Goal: Transaction & Acquisition: Purchase product/service

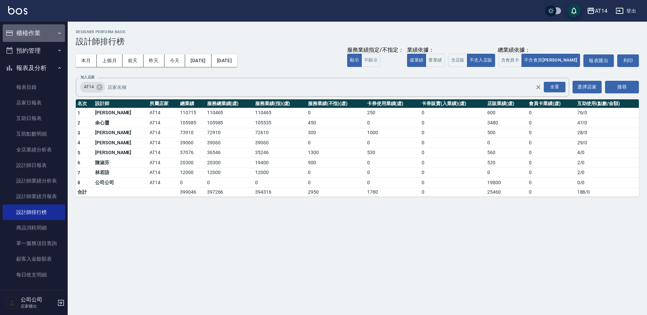
click at [34, 37] on button "櫃檯作業" at bounding box center [34, 33] width 62 height 18
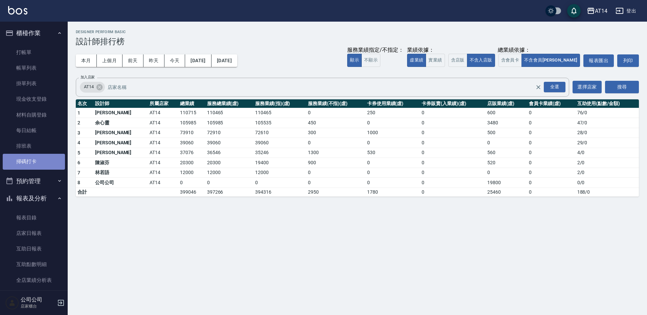
click at [39, 166] on link "掃碼打卡" at bounding box center [34, 162] width 62 height 16
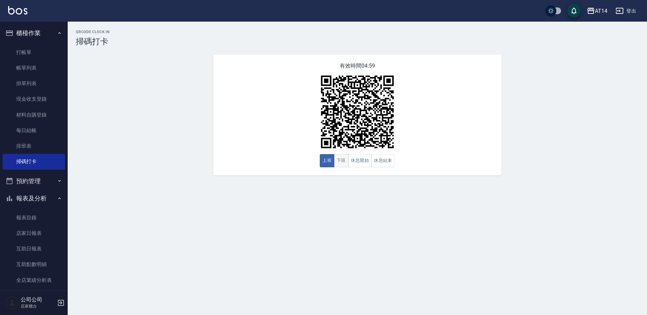
click at [342, 162] on button "下班" at bounding box center [341, 160] width 15 height 13
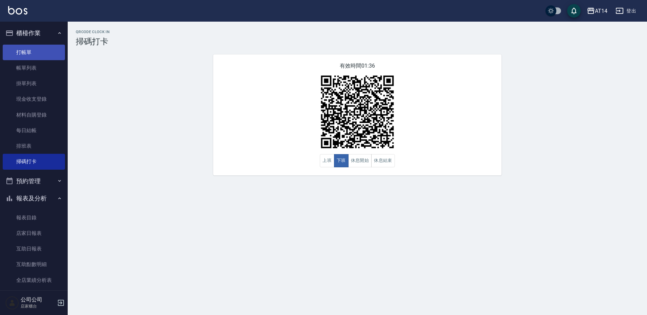
click at [42, 58] on link "打帳單" at bounding box center [34, 53] width 62 height 16
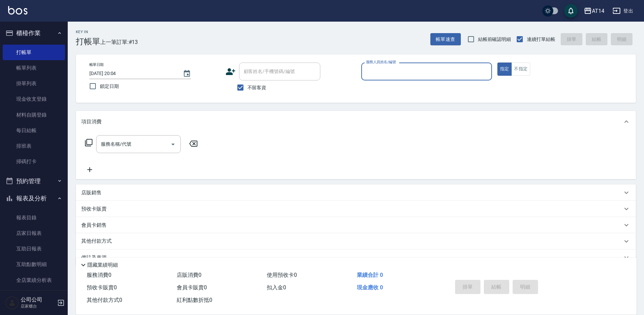
click at [254, 92] on label "不留客資" at bounding box center [249, 88] width 33 height 14
click at [247, 92] on input "不留客資" at bounding box center [240, 88] width 14 height 14
checkbox input "false"
click at [267, 76] on input "顧客姓名/手機號碼/編號" at bounding box center [274, 72] width 65 height 12
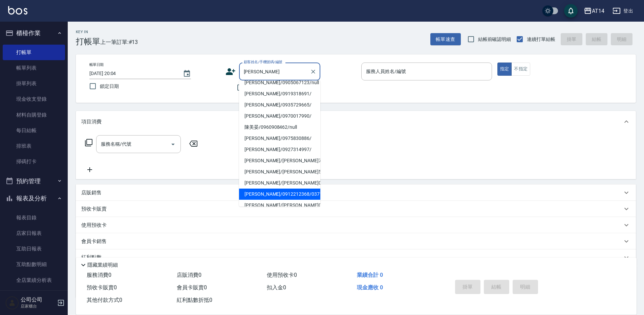
scroll to position [12, 0]
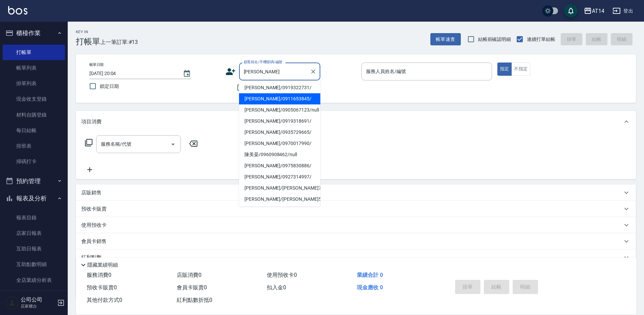
click at [277, 93] on li "陳美美/0919322731/" at bounding box center [279, 87] width 81 height 11
type input "陳美美/0919322731/"
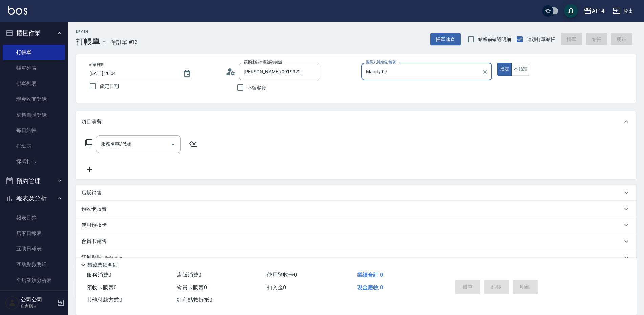
type input "Mandy-07"
click at [276, 72] on input "陳美美/0919322731/" at bounding box center [274, 72] width 65 height 12
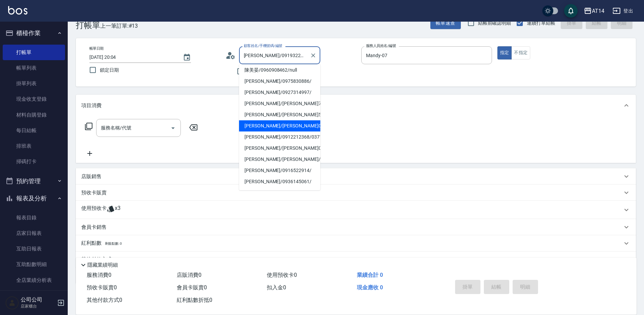
scroll to position [35, 0]
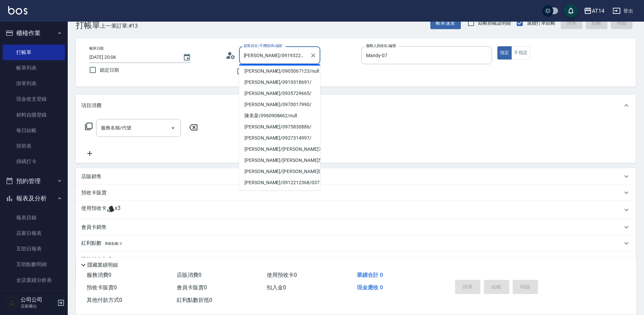
click at [259, 57] on input "陳美美/0919322731/" at bounding box center [274, 55] width 65 height 12
click at [297, 49] on div "陳美美/0919322731/ 顧客姓名/手機號碼/編號" at bounding box center [279, 55] width 81 height 18
click at [297, 55] on input "陳美美/0919322731/" at bounding box center [274, 55] width 65 height 12
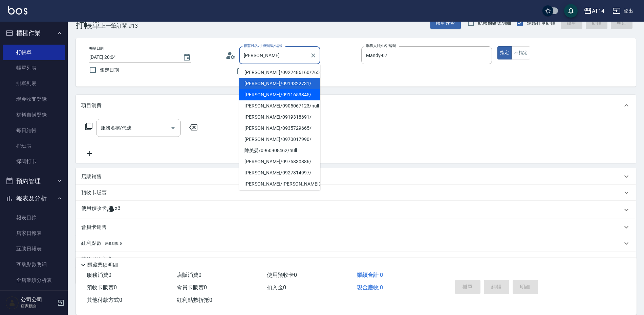
click at [272, 94] on li "陳美君/0911653845/" at bounding box center [279, 94] width 81 height 11
type input "陳美君/0911653845/"
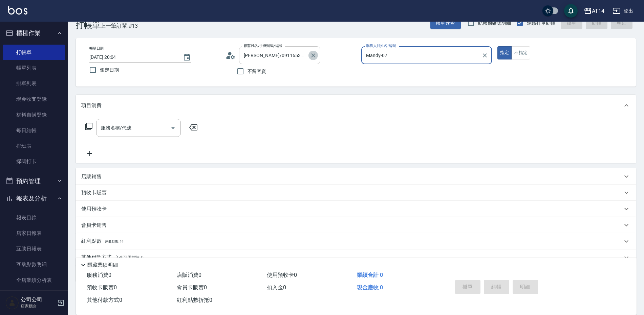
click at [312, 56] on icon "Clear" at bounding box center [313, 55] width 4 height 4
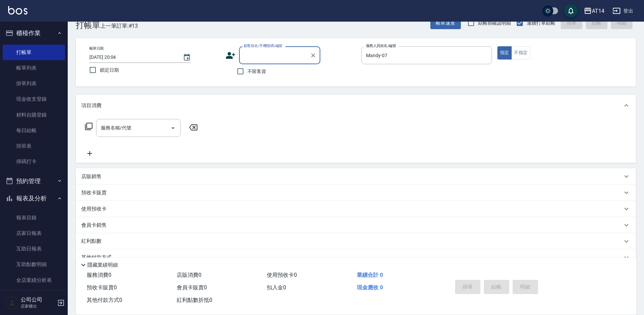
click at [292, 60] on input "顧客姓名/手機號碼/編號" at bounding box center [274, 55] width 65 height 12
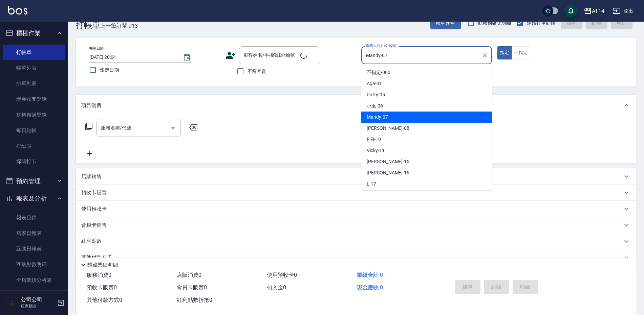
click at [420, 53] on input "Mandy-07" at bounding box center [421, 55] width 114 height 12
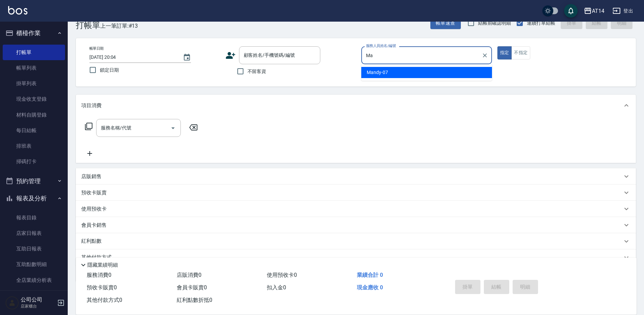
type input "M"
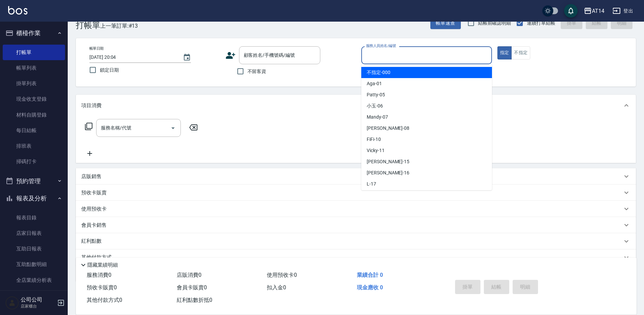
click at [289, 66] on div "不留客資" at bounding box center [272, 71] width 95 height 14
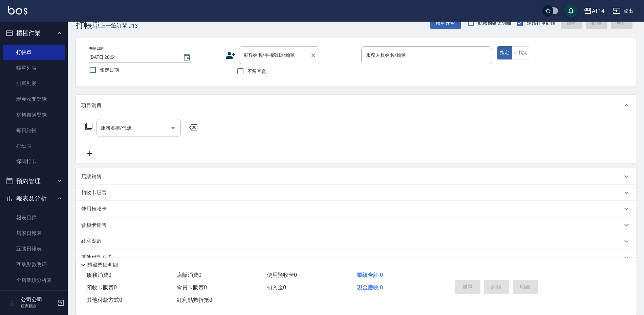
click at [292, 61] on input "顧客姓名/手機號碼/編號" at bounding box center [274, 55] width 65 height 12
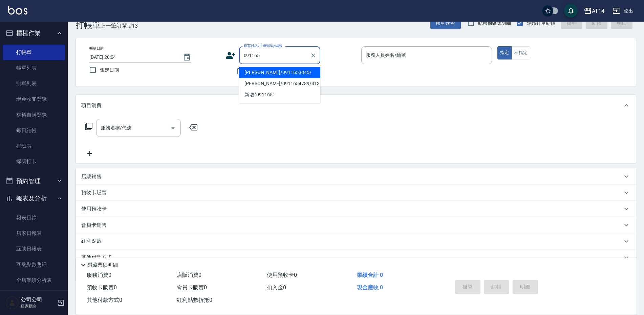
click at [289, 71] on li "陳美君/0911653845/" at bounding box center [279, 72] width 81 height 11
type input "陳美君/0911653845/"
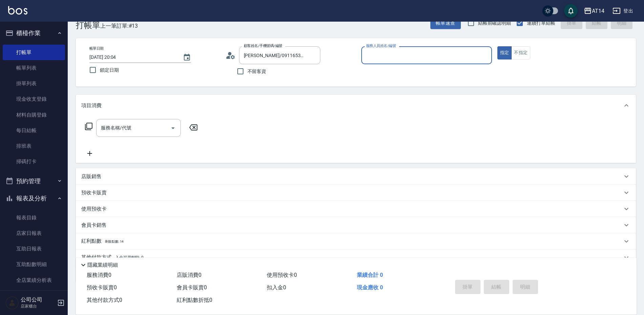
click at [429, 57] on input "服務人員姓名/編號" at bounding box center [426, 55] width 125 height 12
type input "Dora-15"
type button "true"
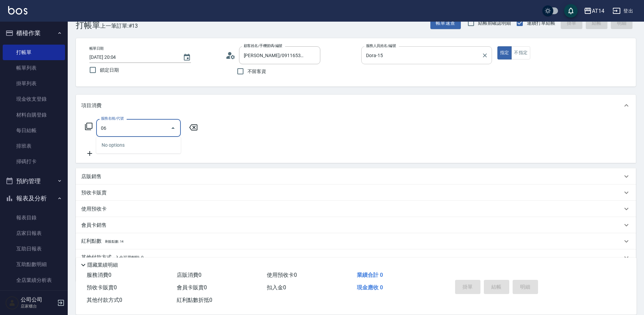
type input "061"
type input "4"
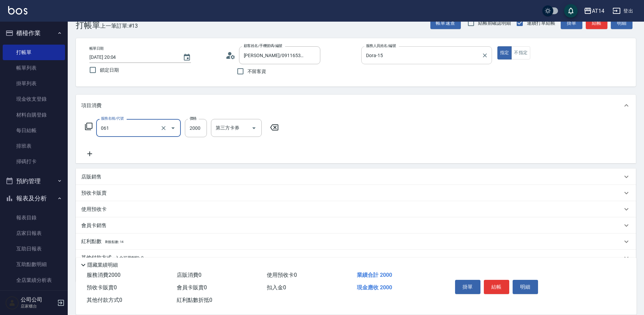
type input "接髮(061)"
type input "45"
type input "0"
type input "450"
type input "1"
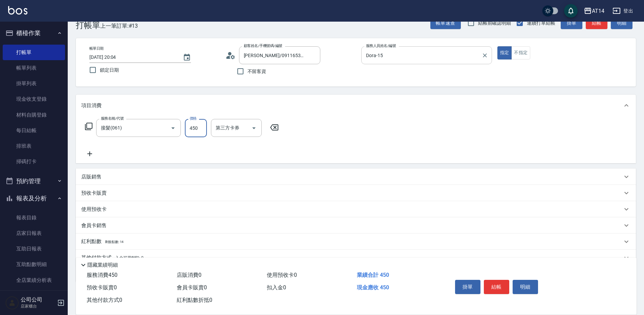
type input "4500"
type input "9"
type input "4500"
click at [90, 152] on icon at bounding box center [89, 154] width 17 height 8
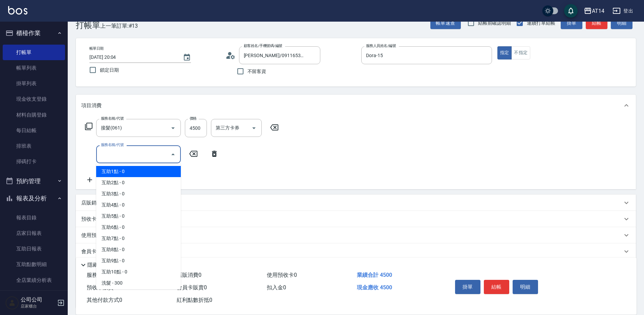
click at [135, 159] on input "服務名稱/代號" at bounding box center [133, 155] width 68 height 12
click at [139, 172] on span "互助1點 - 0" at bounding box center [138, 171] width 85 height 11
type input "互助1點(001)"
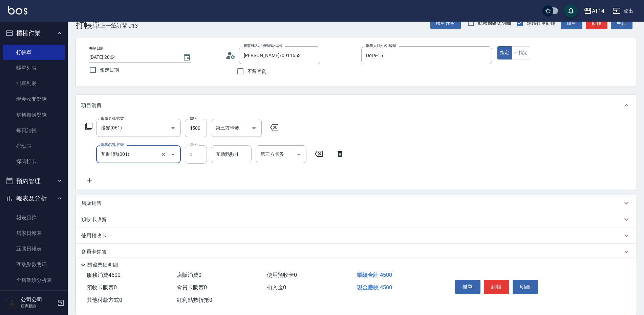
click at [223, 157] on div "互助點數-1 互助點數-1" at bounding box center [231, 154] width 41 height 18
type input "趙苡晴-67"
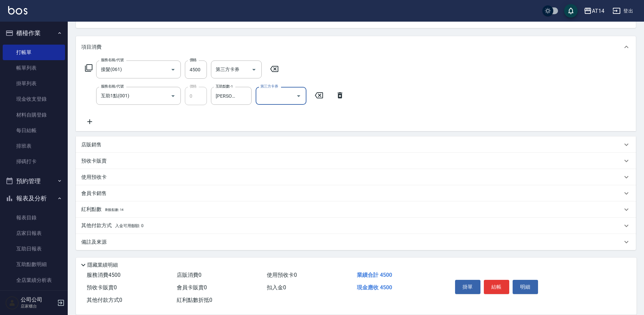
click at [117, 245] on div "備註及來源" at bounding box center [351, 242] width 541 height 7
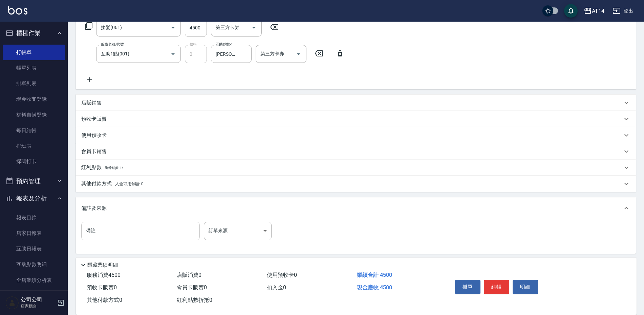
scroll to position [120, 0]
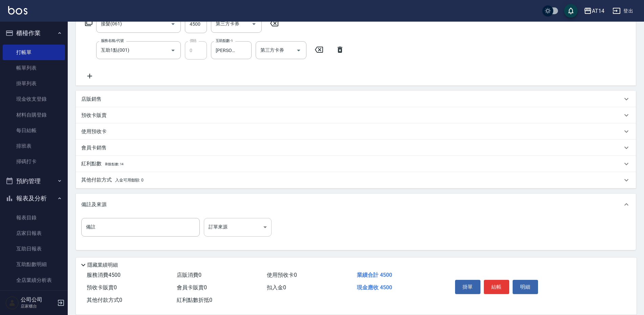
click at [221, 232] on body "AT14 登出 櫃檯作業 打帳單 帳單列表 掛單列表 現金收支登錄 材料自購登錄 每日結帳 排班表 掃碼打卡 預約管理 預約管理 單日預約紀錄 單週預約紀錄 …" at bounding box center [322, 98] width 644 height 436
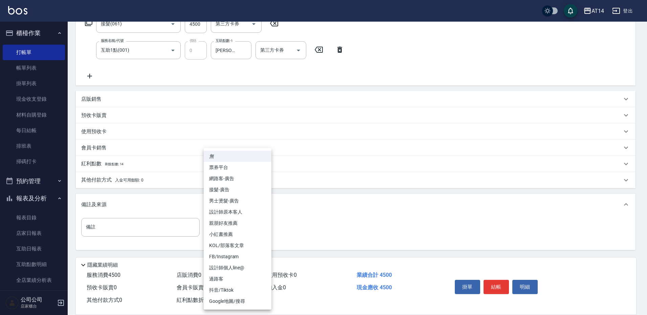
click at [241, 211] on li "設計師原本客人" at bounding box center [238, 212] width 68 height 11
type input "設計師原本客人"
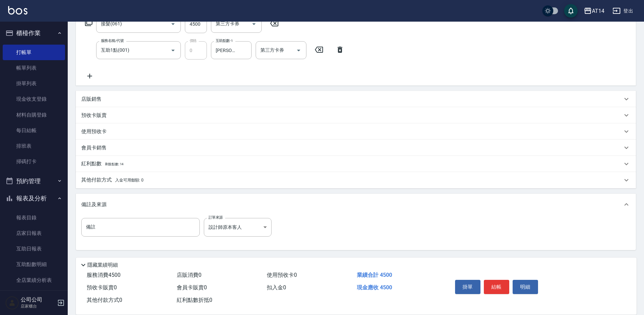
click at [113, 187] on div "其他付款方式 入金可用餘額: 0" at bounding box center [356, 180] width 560 height 16
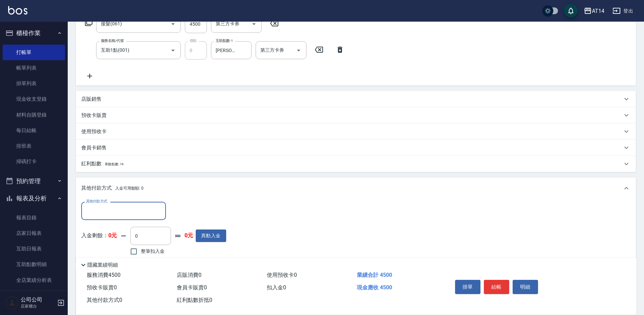
scroll to position [0, 0]
click at [109, 208] on input "其他付款方式" at bounding box center [123, 211] width 78 height 12
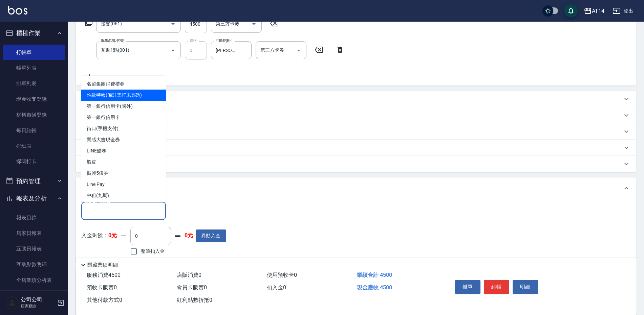
click at [125, 95] on span "匯款轉帳(備註需打末五碼)" at bounding box center [123, 95] width 85 height 11
type input "匯款轉帳(備註需打末五碼)"
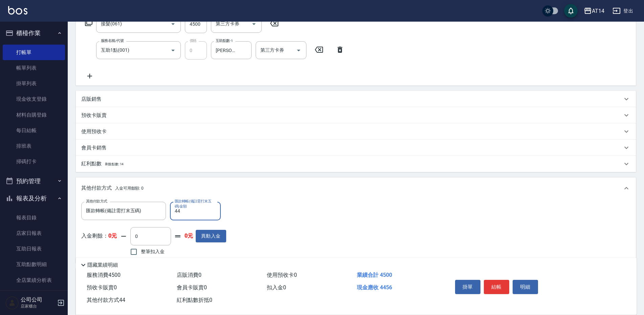
type input "445"
type input "8"
type input "44"
type input "9"
type input "450"
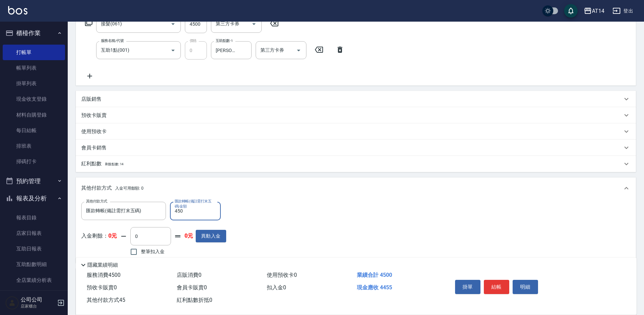
type input "8"
type input "4500"
type input "0"
type input "4500"
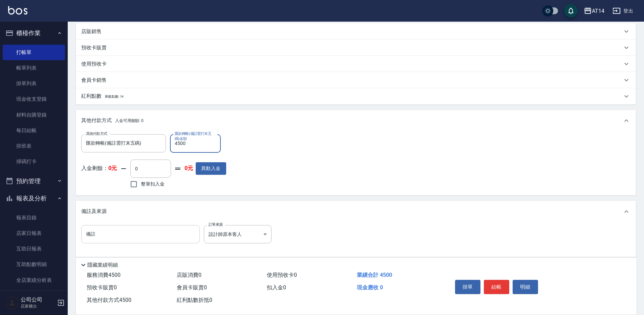
scroll to position [195, 0]
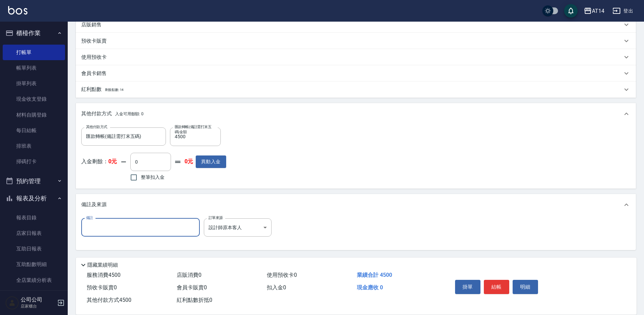
click at [136, 234] on input "備註" at bounding box center [140, 228] width 118 height 18
type input "23083"
drag, startPoint x: 488, startPoint y: 280, endPoint x: 497, endPoint y: 278, distance: 9.5
click at [488, 280] on button "結帳" at bounding box center [496, 287] width 25 height 14
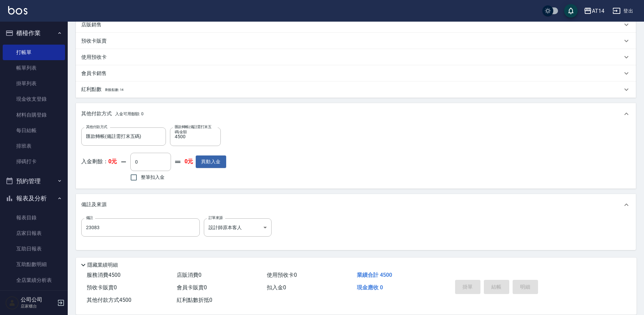
type input "2025/10/12 20:07"
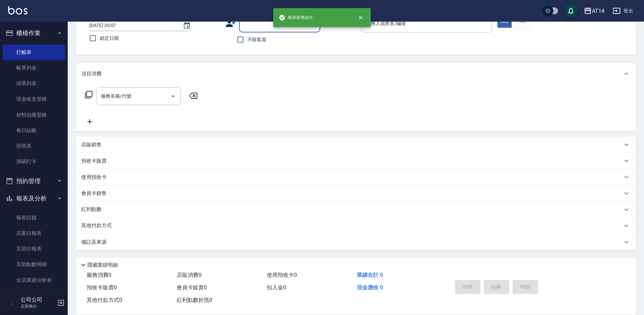
scroll to position [0, 0]
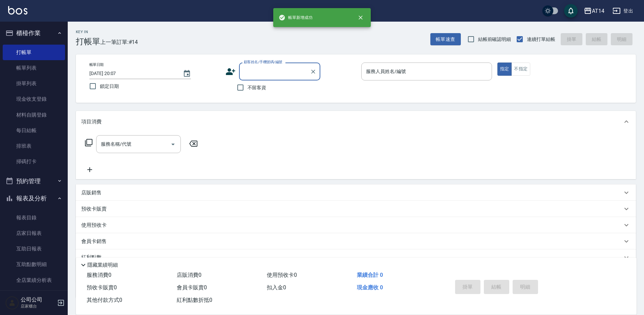
click at [31, 180] on button "預約管理" at bounding box center [34, 182] width 62 height 18
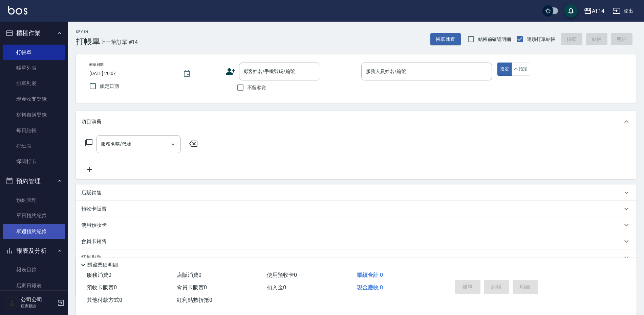
click at [30, 229] on link "單週預約紀錄" at bounding box center [34, 232] width 62 height 16
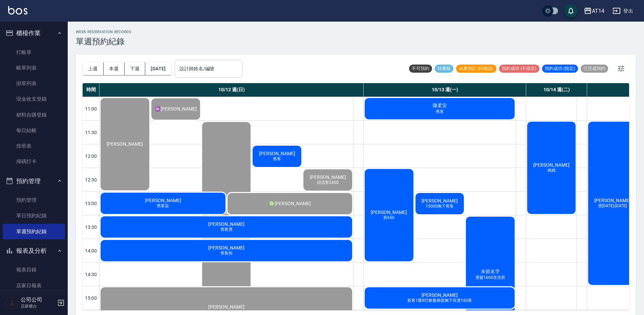
click at [220, 74] on input "設計師姓名/編號" at bounding box center [209, 69] width 62 height 12
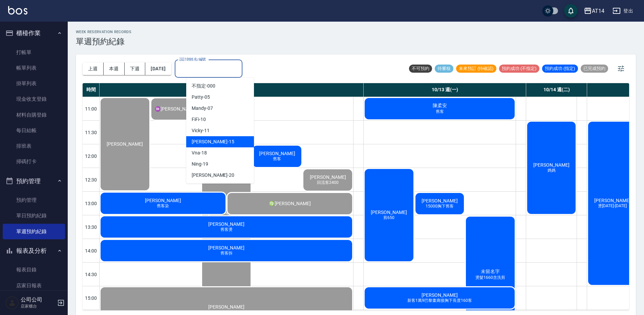
click at [220, 143] on div "Dora -15" at bounding box center [220, 141] width 68 height 11
type input "Dora-15"
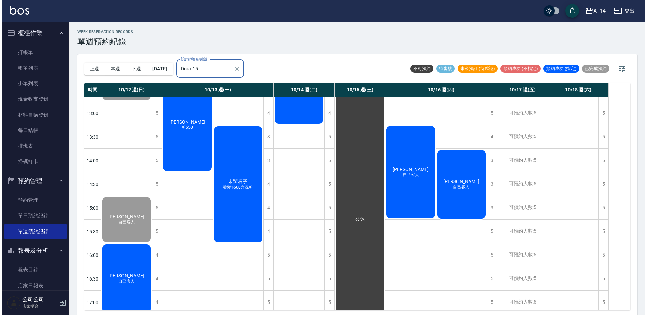
scroll to position [135, 0]
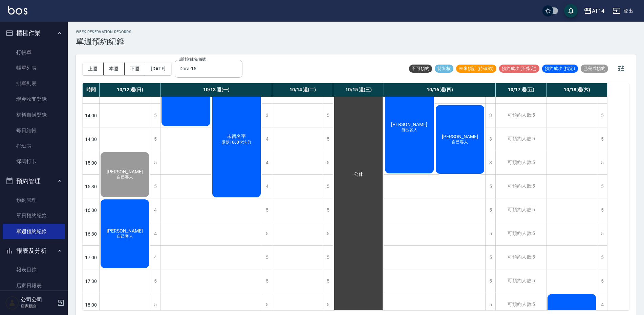
click at [135, 234] on div "曾崇翔 自己客人" at bounding box center [124, 234] width 50 height 71
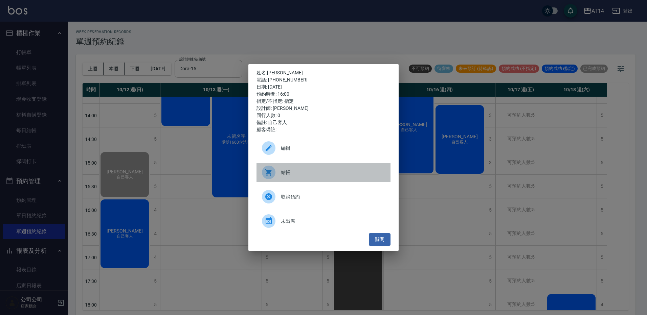
click at [283, 179] on div "結帳" at bounding box center [323, 172] width 134 height 19
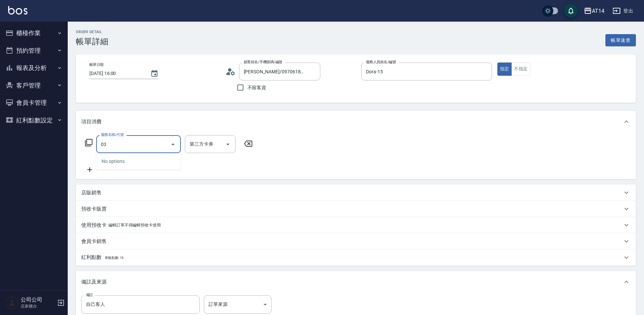
type input "031"
type input "3"
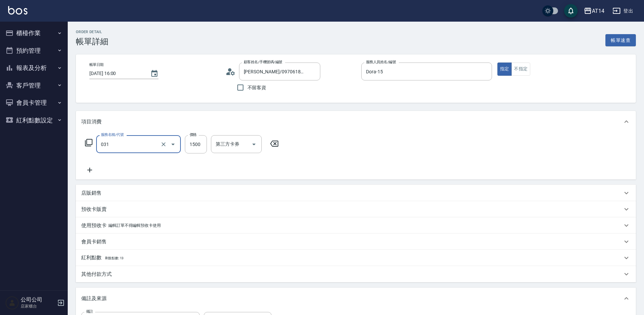
type input "燙髮(031)"
type input "0"
type input "250"
type input "1"
type input "2500"
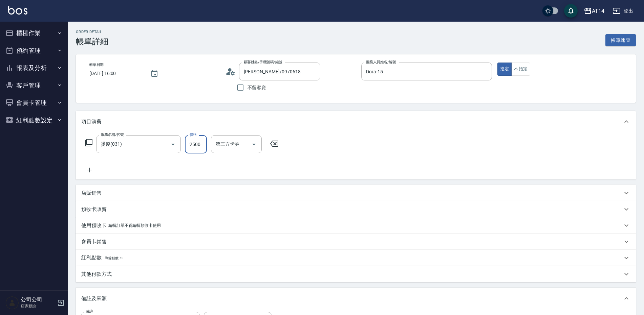
type input "5"
type input "2500"
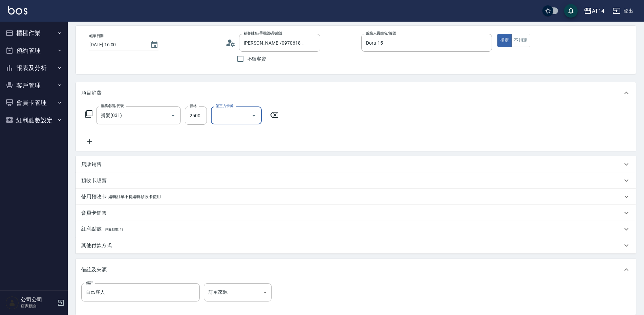
scroll to position [68, 0]
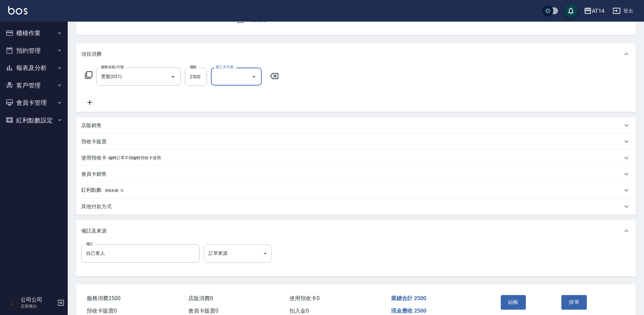
click at [236, 251] on body "AT14 登出 櫃檯作業 打帳單 帳單列表 掛單列表 現金收支登錄 材料自購登錄 每日結帳 排班表 掃碼打卡 預約管理 預約管理 單日預約紀錄 單週預約紀錄 …" at bounding box center [322, 139] width 644 height 414
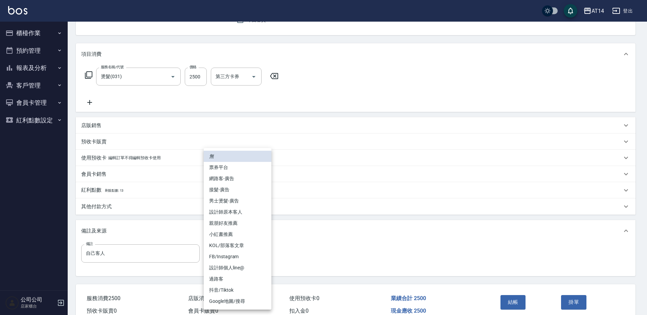
click at [255, 209] on li "設計師原本客人" at bounding box center [238, 212] width 68 height 11
type input "設計師原本客人"
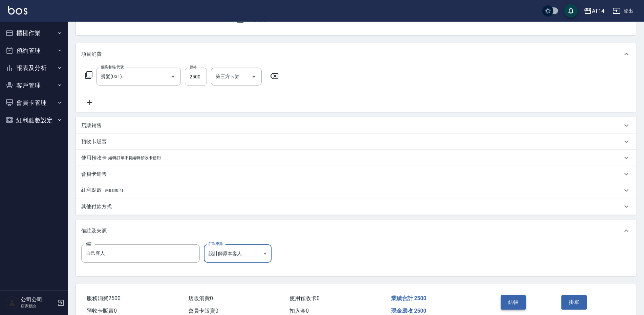
click at [515, 300] on button "結帳" at bounding box center [512, 302] width 25 height 14
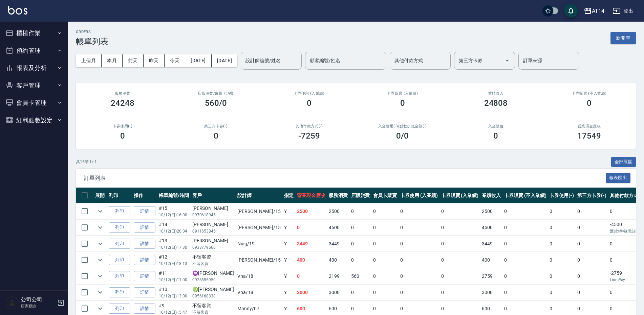
click at [30, 69] on button "報表及分析" at bounding box center [34, 68] width 62 height 18
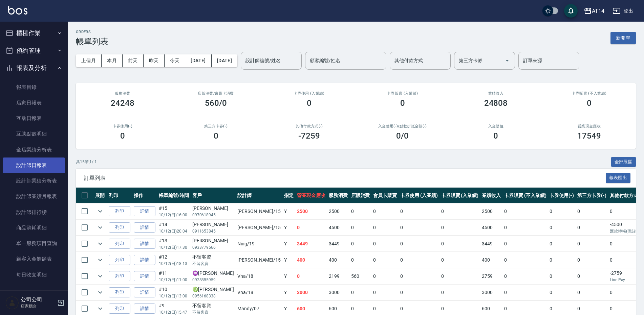
click at [35, 165] on link "設計師日報表" at bounding box center [34, 166] width 62 height 16
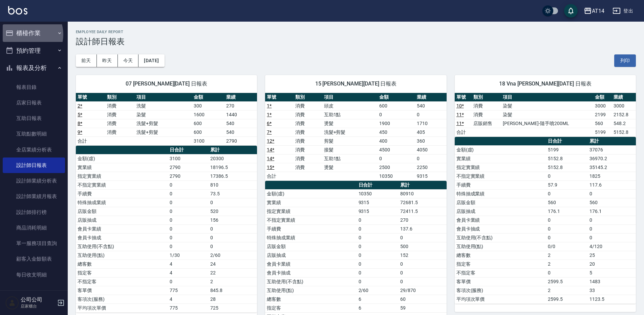
click at [25, 35] on button "櫃檯作業" at bounding box center [34, 33] width 62 height 18
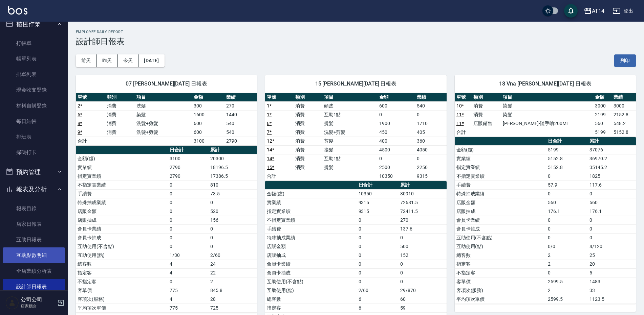
scroll to position [34, 0]
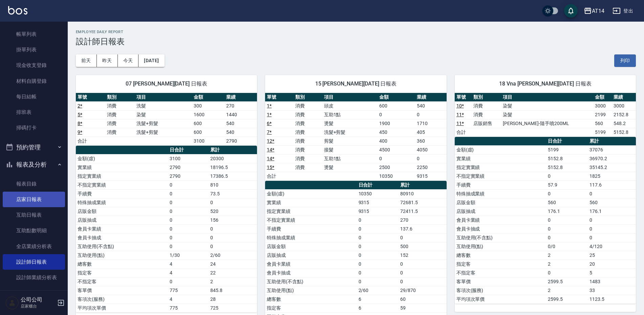
click at [37, 207] on link "店家日報表" at bounding box center [34, 200] width 62 height 16
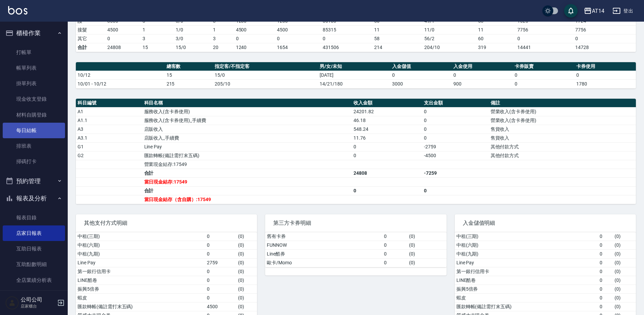
scroll to position [135, 0]
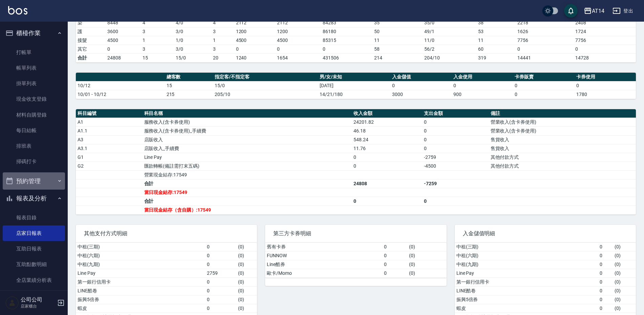
click at [40, 176] on button "預約管理" at bounding box center [34, 182] width 62 height 18
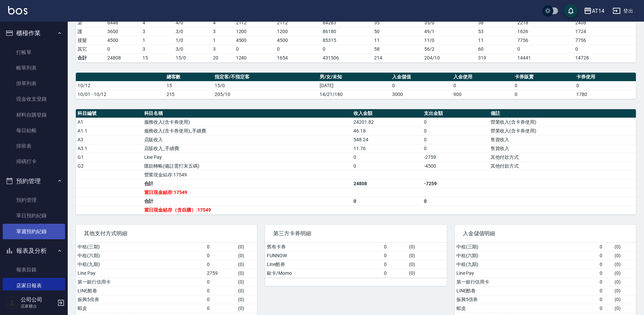
click at [21, 233] on link "單週預約紀錄" at bounding box center [34, 232] width 62 height 16
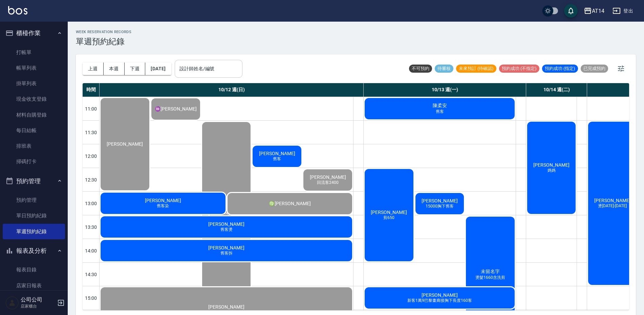
click at [230, 71] on input "設計師姓名/編號" at bounding box center [209, 69] width 62 height 12
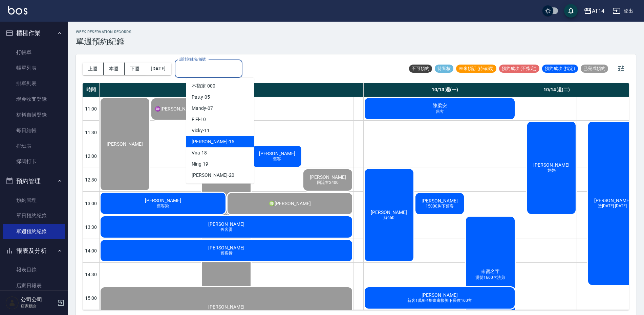
click at [214, 143] on div "Dora -15" at bounding box center [220, 141] width 68 height 11
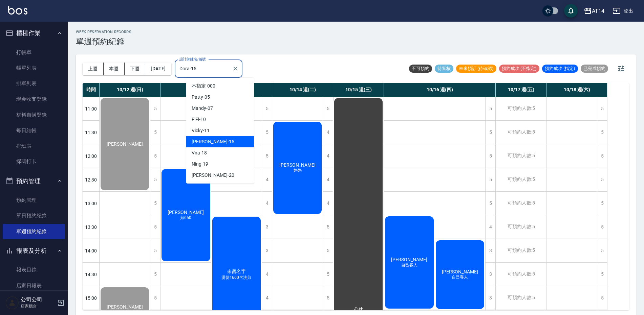
click at [225, 62] on div "Dora-15 設計師姓名/編號" at bounding box center [209, 69] width 68 height 18
click at [218, 133] on div "Vicky -11" at bounding box center [220, 130] width 68 height 11
type input "Vicky-11"
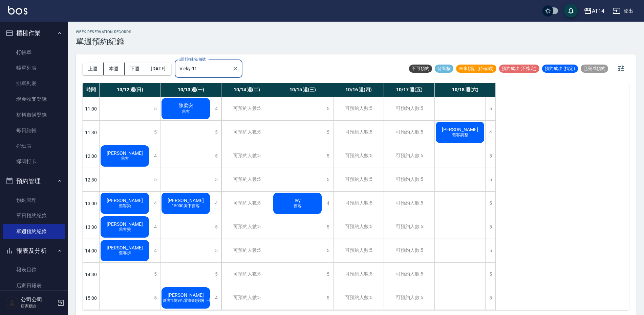
click at [127, 157] on span "舊客" at bounding box center [124, 159] width 11 height 6
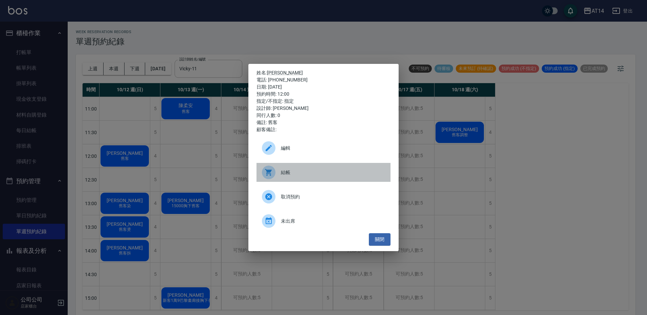
click at [287, 170] on span "結帳" at bounding box center [333, 172] width 104 height 7
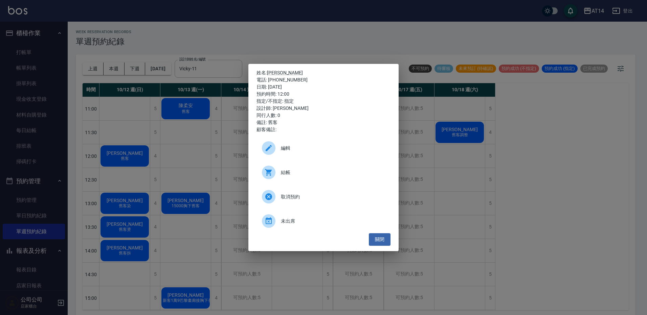
click at [199, 172] on div "姓名: 楊淑涵 電話: 0984325653 日期: 2025/10/12 預約時間: 12:00 指定/不指定: 指定 設計師: Vicky 同行人數: 0…" at bounding box center [323, 157] width 647 height 315
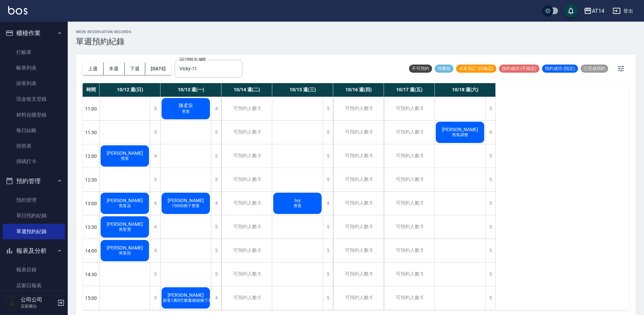
click at [127, 202] on span "[PERSON_NAME]" at bounding box center [124, 200] width 39 height 5
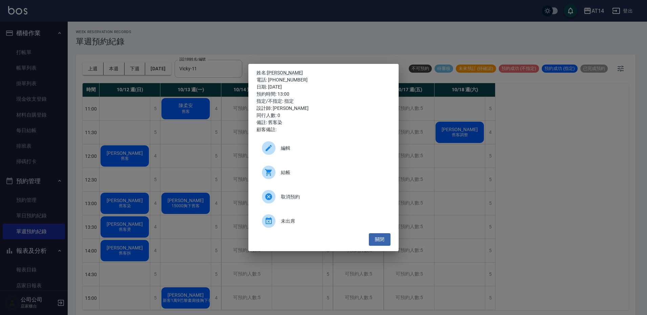
click at [281, 170] on span "結帳" at bounding box center [333, 172] width 104 height 7
click at [251, 37] on div "姓名: 陳美蓮 電話: 0922486160 日期: 2025/10/12 預約時間: 13:00 指定/不指定: 指定 設計師: Vicky 同行人數: 0…" at bounding box center [323, 157] width 647 height 315
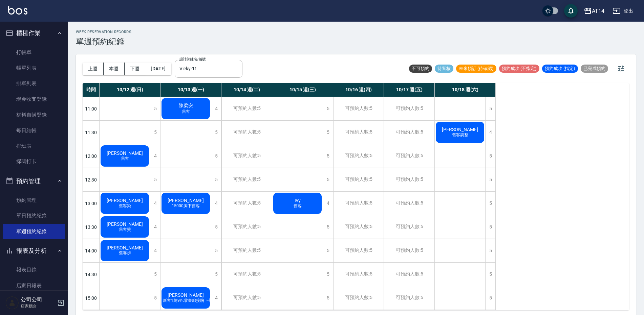
click at [127, 226] on span "[PERSON_NAME]" at bounding box center [124, 224] width 39 height 5
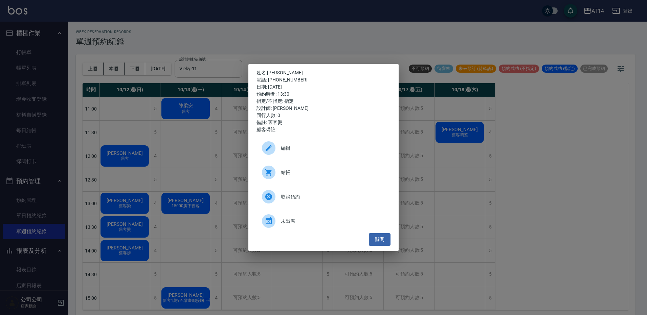
click at [271, 170] on icon at bounding box center [268, 172] width 7 height 7
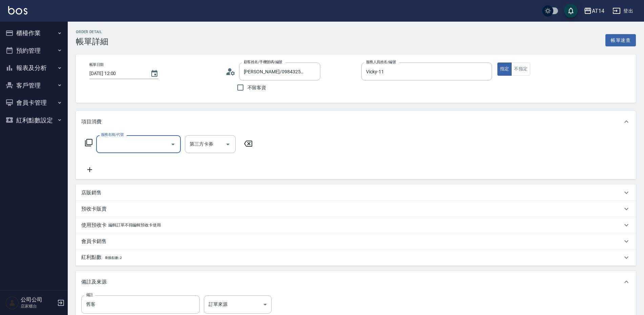
drag, startPoint x: 0, startPoint y: 0, endPoint x: 131, endPoint y: 149, distance: 198.5
click at [127, 152] on div "服務名稱/代號 服務名稱/代號 第三方卡券 第三方卡券" at bounding box center [168, 154] width 175 height 39
click at [131, 149] on input "服務名稱/代號" at bounding box center [133, 144] width 68 height 12
type input "接髮(061)"
type input "4"
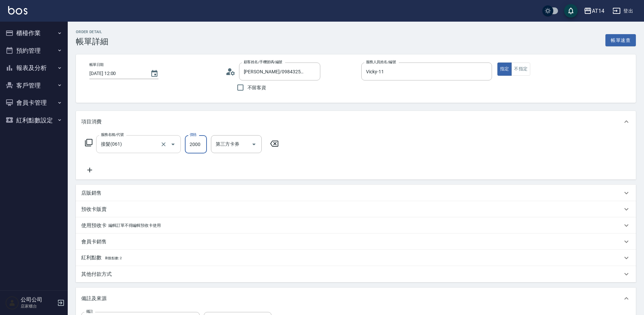
type input "4"
type input "0"
type input "400"
type input "1"
type input "4000"
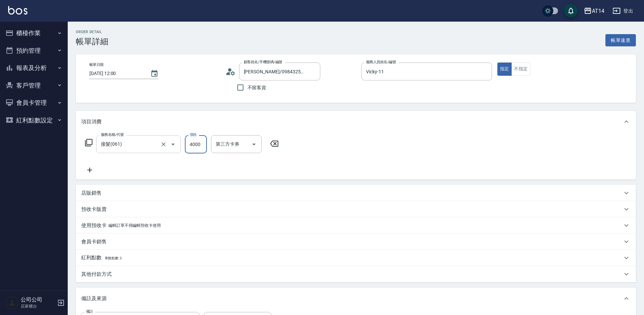
type input "8"
type input "4000"
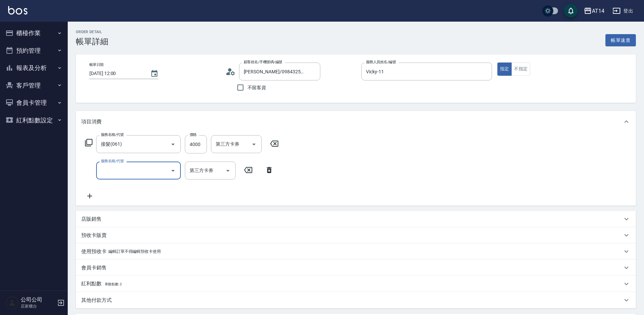
click at [114, 179] on div "服務名稱/代號" at bounding box center [138, 171] width 85 height 18
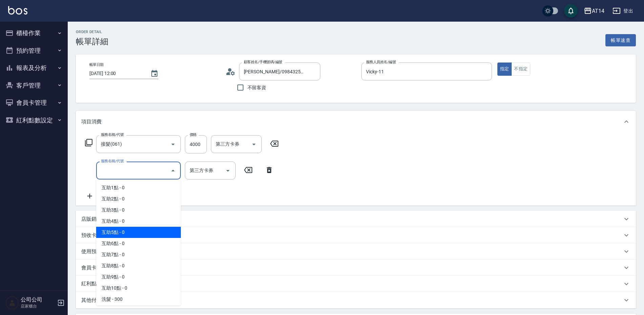
click at [126, 227] on span "互助5點 - 0" at bounding box center [138, 232] width 85 height 11
type input "互助5點(005)"
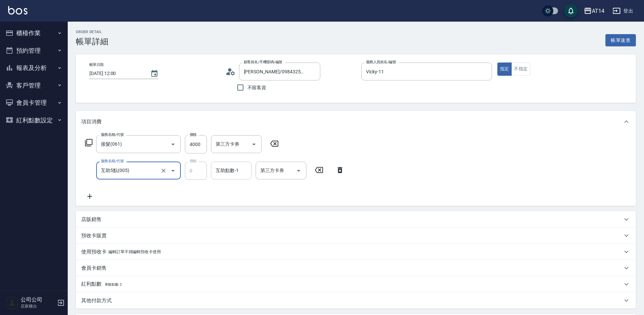
click at [224, 170] on div "互助點數-1 互助點數-1" at bounding box center [231, 171] width 41 height 18
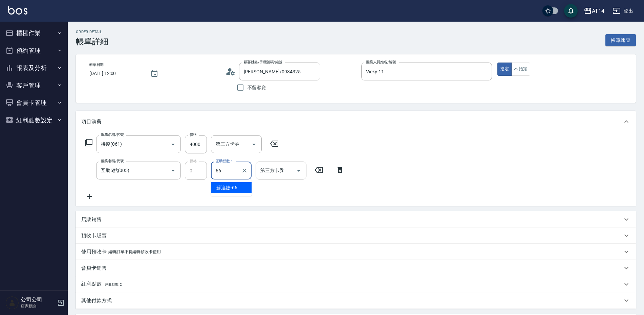
type input "[PERSON_NAME]-66"
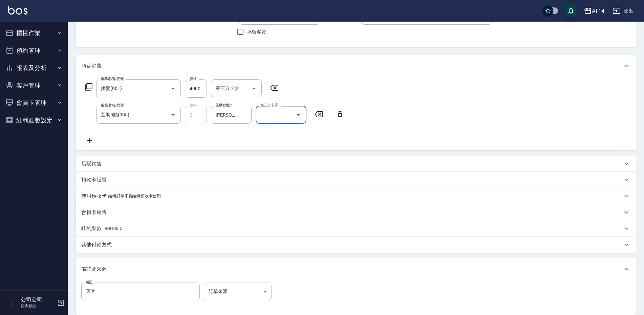
scroll to position [68, 0]
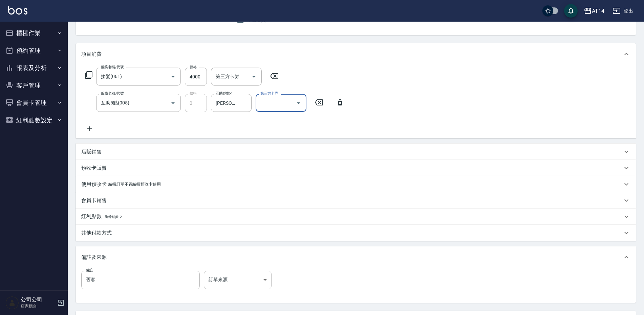
click at [230, 286] on body "AT14 登出 櫃檯作業 打帳單 帳單列表 掛單列表 現金收支登錄 材料自購登錄 每日結帳 排班表 掃碼打卡 預約管理 預約管理 單日預約紀錄 單週預約紀錄 …" at bounding box center [322, 152] width 644 height 441
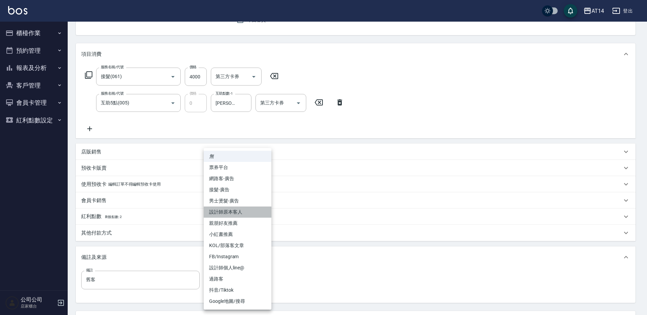
click at [240, 216] on li "設計師原本客人" at bounding box center [238, 212] width 68 height 11
type input "設計師原本客人"
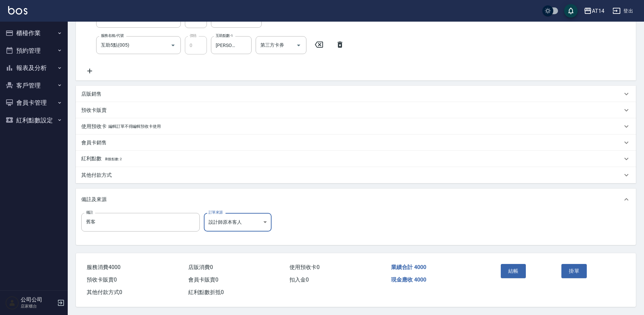
scroll to position [129, 0]
drag, startPoint x: 517, startPoint y: 271, endPoint x: 513, endPoint y: 270, distance: 4.8
click at [517, 271] on button "結帳" at bounding box center [512, 271] width 25 height 14
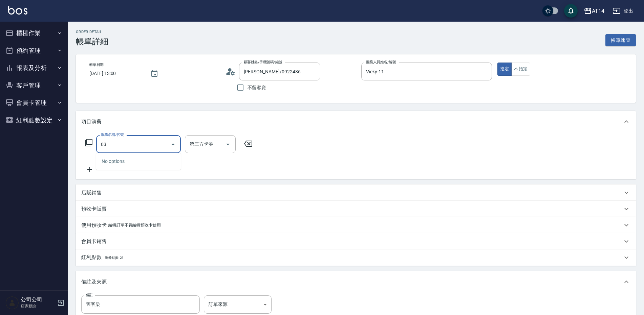
type input "031"
type input "3"
type input "燙髮(031)"
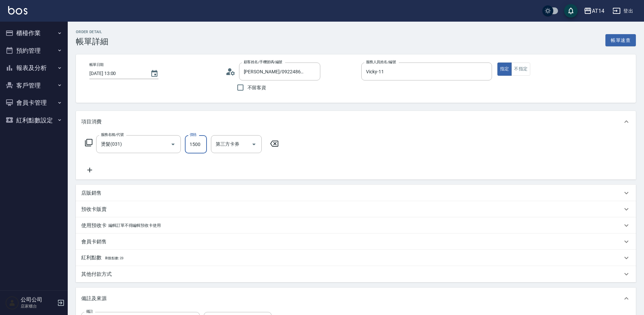
type input "0"
type input "25"
type input "1"
type input "2500"
type input "5"
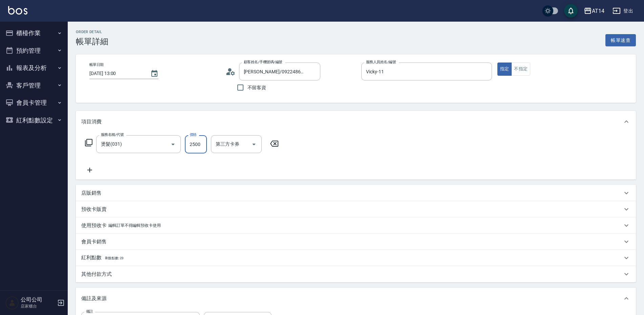
type input "2500"
click at [92, 169] on icon at bounding box center [89, 170] width 17 height 8
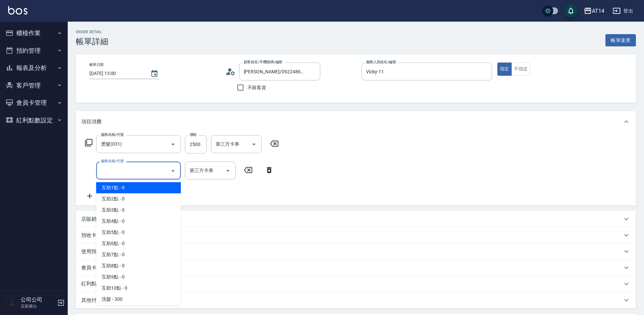
click at [113, 171] on input "服務名稱/代號" at bounding box center [133, 171] width 68 height 12
type input "0"
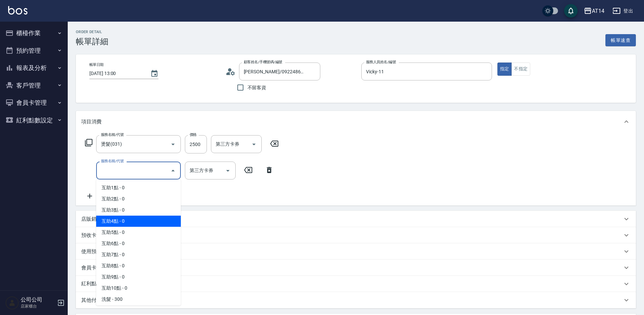
click at [145, 225] on span "互助4點 - 0" at bounding box center [138, 221] width 85 height 11
type input "互助4點(004)"
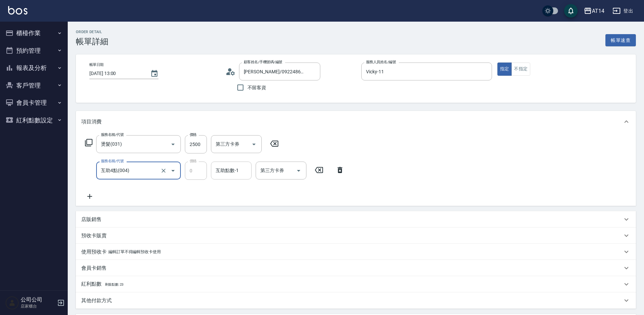
click at [226, 169] on div "互助點數-1 互助點數-1" at bounding box center [231, 171] width 41 height 18
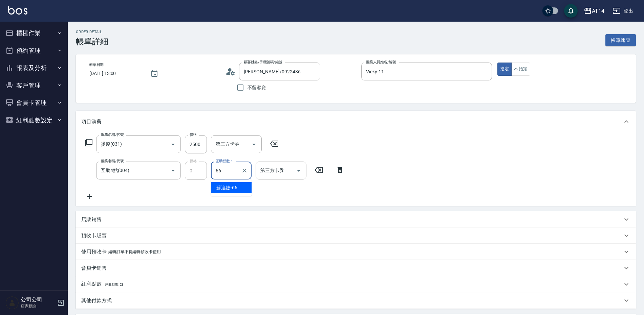
type input "[PERSON_NAME]-66"
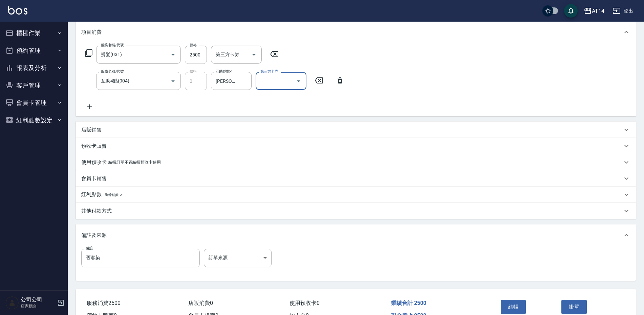
scroll to position [102, 0]
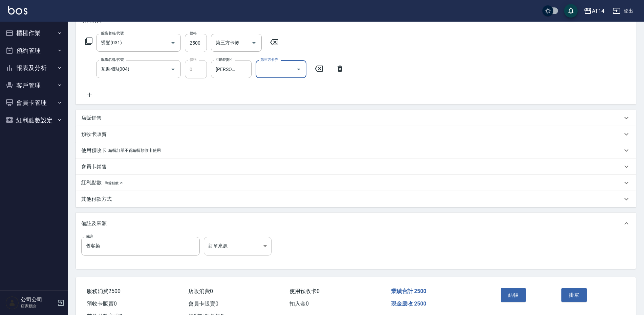
click at [254, 244] on body "AT14 登出 櫃檯作業 打帳單 帳單列表 掛單列表 現金收支登錄 材料自購登錄 每日結帳 排班表 掃碼打卡 預約管理 預約管理 單日預約紀錄 單週預約紀錄 …" at bounding box center [322, 118] width 644 height 441
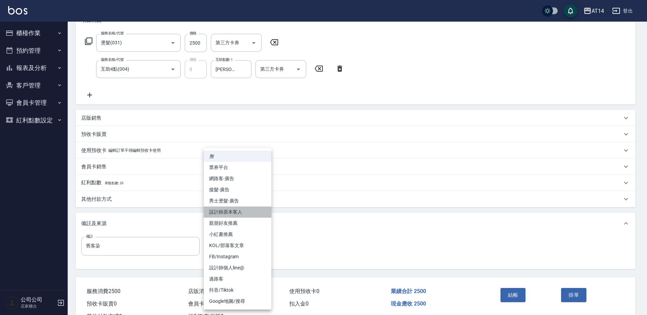
click at [241, 217] on li "設計師原本客人" at bounding box center [238, 212] width 68 height 11
type input "設計師原本客人"
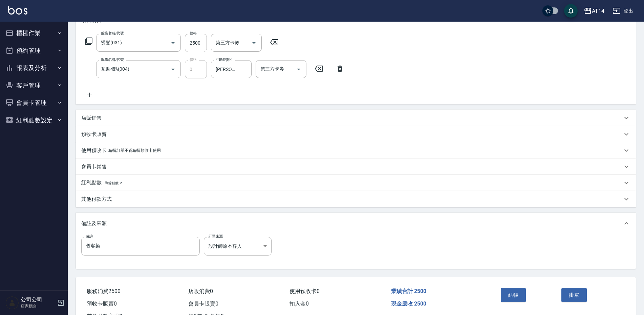
click at [518, 303] on div "結帳" at bounding box center [528, 300] width 61 height 29
click at [516, 293] on button "結帳" at bounding box center [512, 295] width 25 height 14
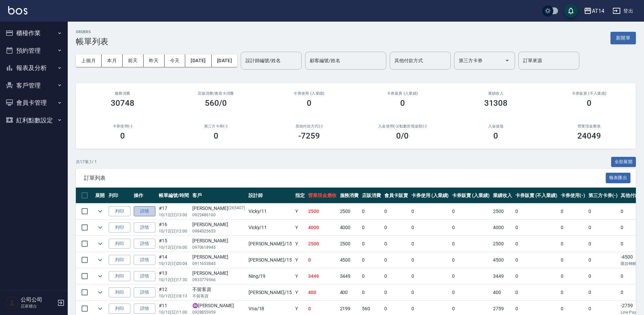
click at [152, 212] on link "詳情" at bounding box center [145, 211] width 22 height 10
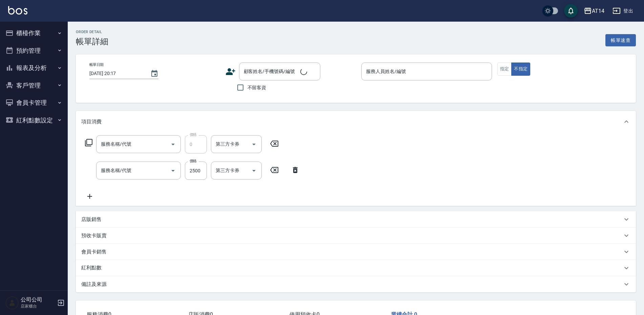
type input "2025/10/12 13:00"
type input "Vicky-11"
type input "5"
type input "舊客染"
type input "設計師原本客人"
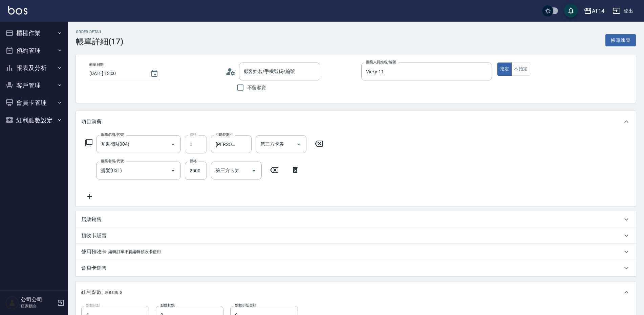
type input "互助4點(004)"
type input "燙髮(031)"
type input "陳美蓮/0922486160/265407"
click at [190, 171] on input "2500" at bounding box center [196, 171] width 22 height 18
type input "0"
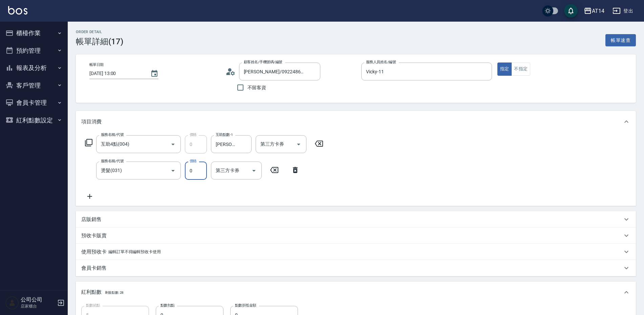
type input "0"
type input "115"
type input "2"
type input "11500"
type input "23"
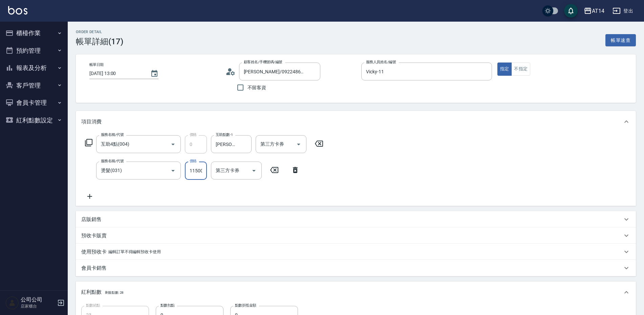
scroll to position [0, 1]
type input "1150"
type input "2"
type input "115"
type input "0"
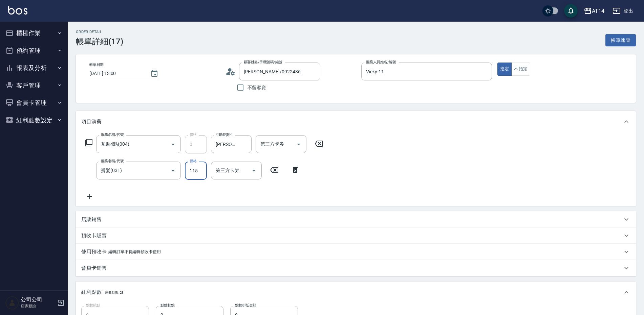
scroll to position [0, 0]
type input "1800"
type input "4"
type input "180"
type input "0"
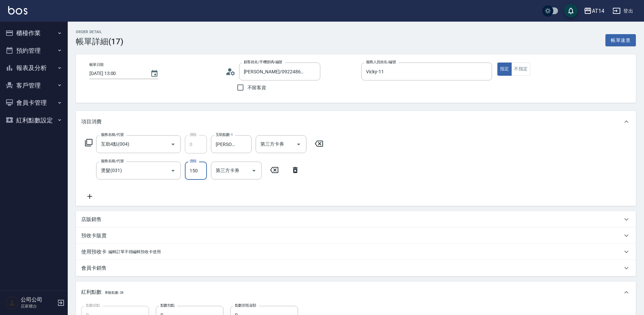
type input "1500"
type input "3"
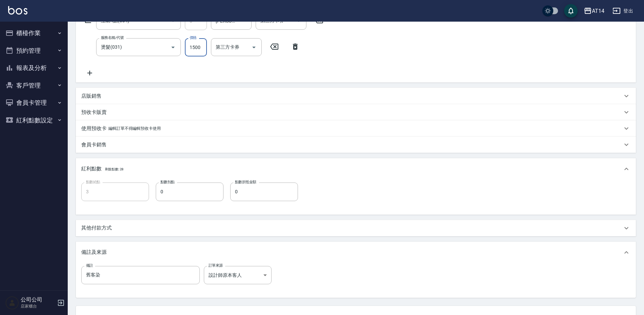
scroll to position [135, 0]
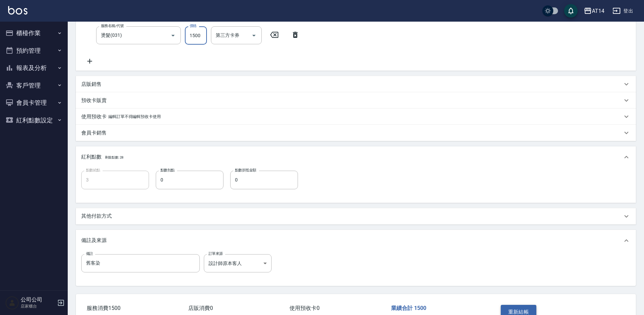
type input "1500"
click at [523, 309] on button "重新結帳" at bounding box center [518, 312] width 36 height 14
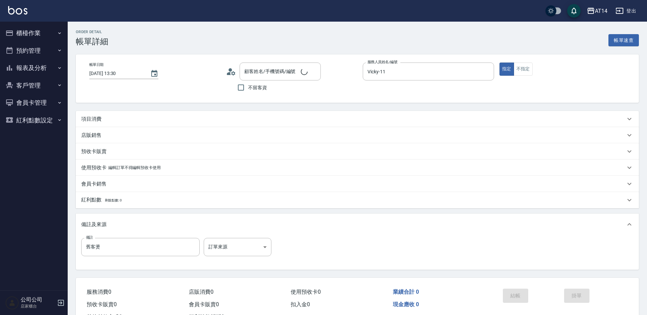
type input "[DATE] 13:30"
type input "Vicky-11"
type input "舊客燙"
click at [110, 118] on div "項目消費" at bounding box center [353, 119] width 544 height 7
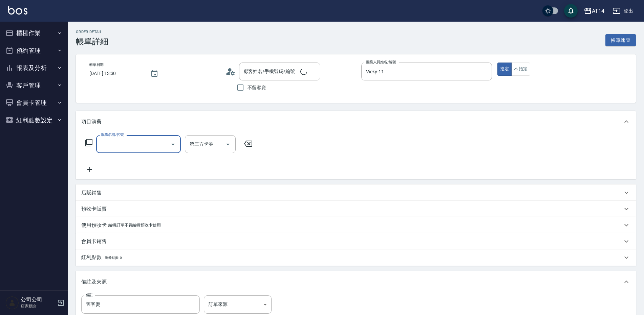
scroll to position [9, 0]
type input "[PERSON_NAME]/0988321133/null"
click at [132, 144] on input "服務名稱/代號" at bounding box center [133, 144] width 68 height 12
type input "031"
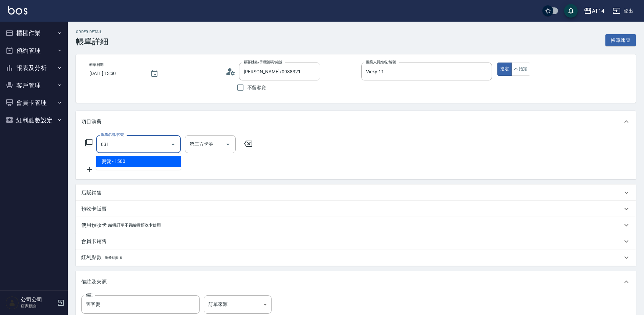
type input "3"
type input "燙髮(031)"
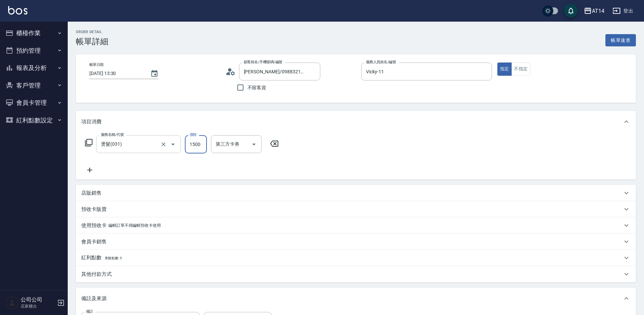
type input "2"
type input "0"
type input "250"
type input "1"
type input "2500"
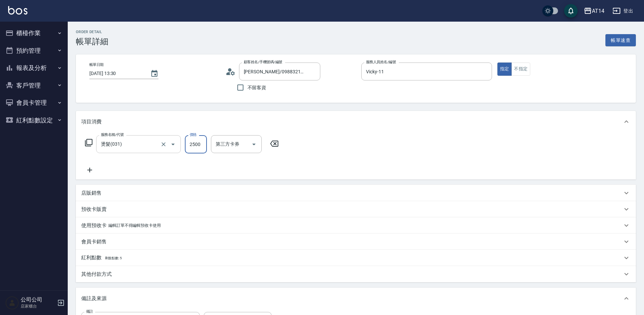
type input "5"
type input "2500"
click at [87, 169] on icon at bounding box center [89, 170] width 17 height 8
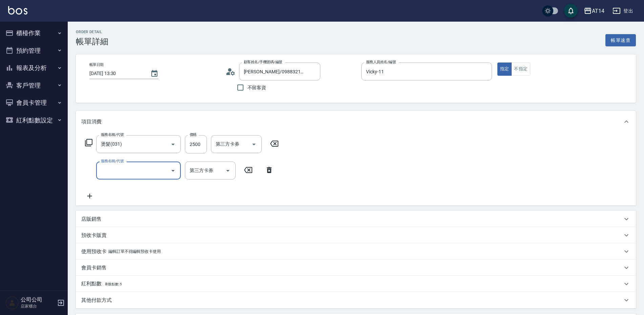
click at [120, 180] on div "服務名稱/代號" at bounding box center [138, 171] width 85 height 18
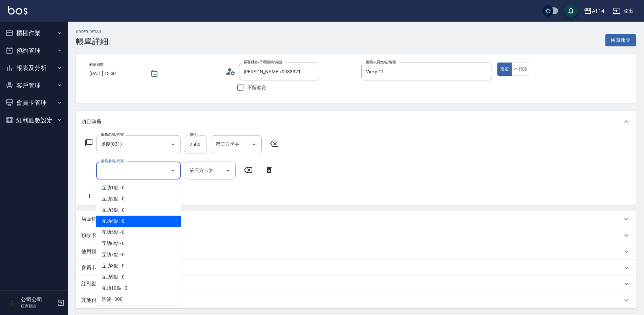
click at [130, 225] on span "互助4點 - 0" at bounding box center [138, 221] width 85 height 11
type input "互助4點(004)"
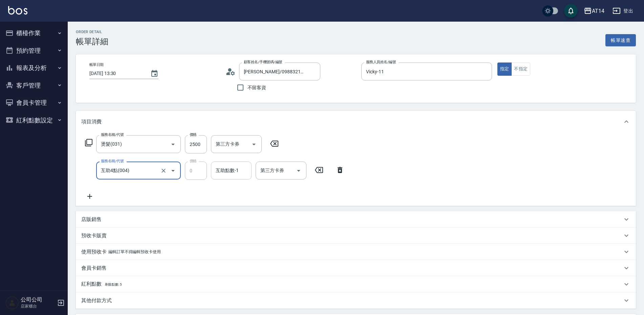
click at [244, 177] on input "互助點數-1" at bounding box center [231, 171] width 35 height 12
type input "66"
type input "蘇逸婕-66"
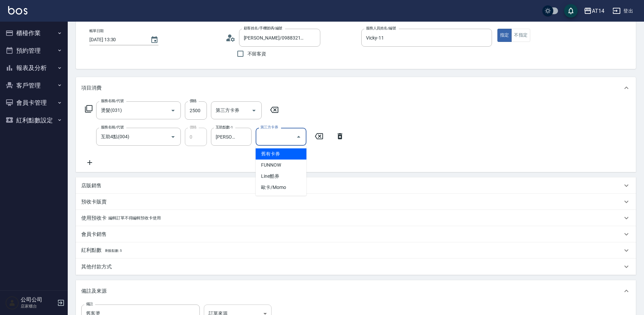
click at [235, 315] on body "AT14 登出 櫃檯作業 打帳單 帳單列表 掛單列表 現金收支登錄 材料自購登錄 每日結帳 排班表 掃碼打卡 預約管理 預約管理 單日預約紀錄 單週預約紀錄 …" at bounding box center [322, 186] width 644 height 441
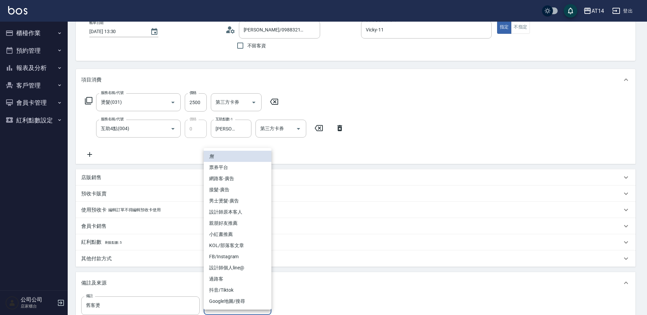
click at [231, 212] on li "設計師原本客人" at bounding box center [238, 212] width 68 height 11
type input "設計師原本客人"
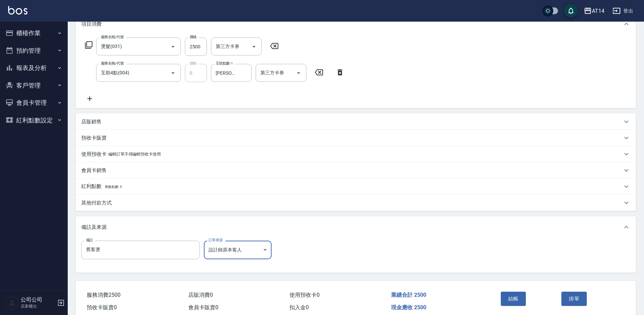
scroll to position [110, 0]
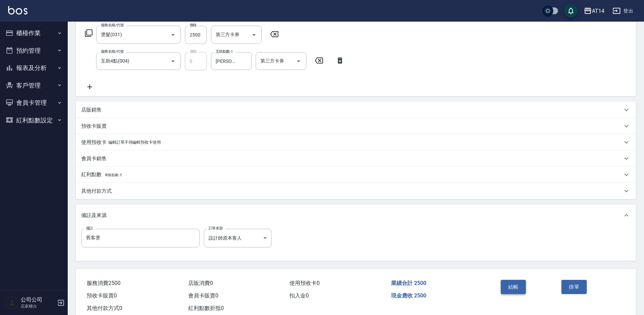
drag, startPoint x: 527, startPoint y: 288, endPoint x: 519, endPoint y: 288, distance: 7.8
click at [526, 288] on div "結帳" at bounding box center [528, 291] width 61 height 29
drag, startPoint x: 519, startPoint y: 288, endPoint x: 509, endPoint y: 285, distance: 11.2
click at [519, 287] on button "結帳" at bounding box center [512, 287] width 25 height 14
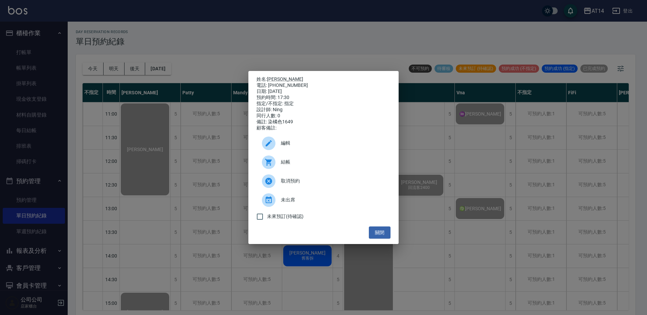
click at [82, 35] on div "姓名: [PERSON_NAME] 電話: [PHONE_NUMBER] 日期: [DATE] 預約時間: 17:30 指定/不指定: 指定 設計師: [PE…" at bounding box center [323, 157] width 647 height 315
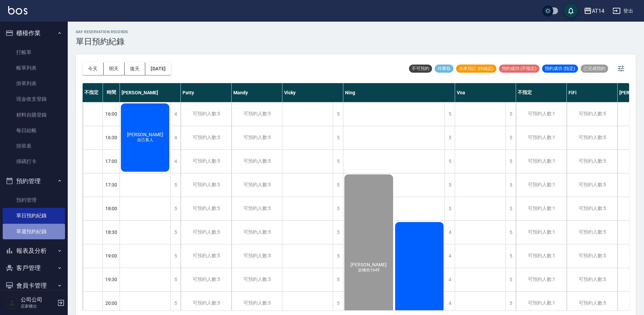
click at [43, 233] on link "單週預約紀錄" at bounding box center [34, 232] width 62 height 16
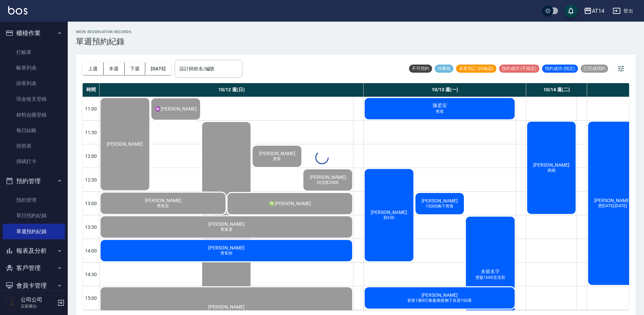
click at [211, 72] on input "設計師姓名/編號" at bounding box center [209, 69] width 62 height 12
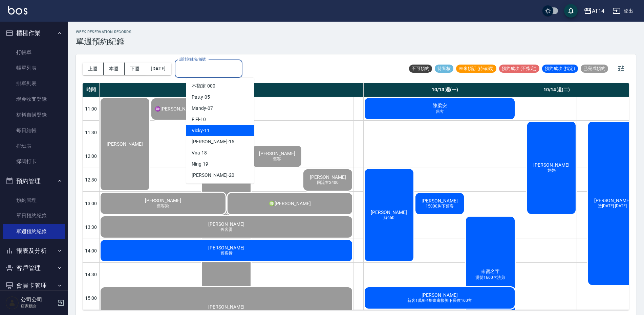
click at [224, 133] on div "Vicky -11" at bounding box center [220, 130] width 68 height 11
type input "Vicky-11"
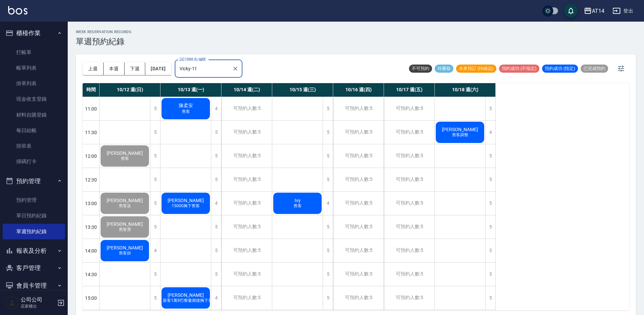
click at [134, 253] on div "楊怡璇 舊客拆" at bounding box center [124, 250] width 50 height 23
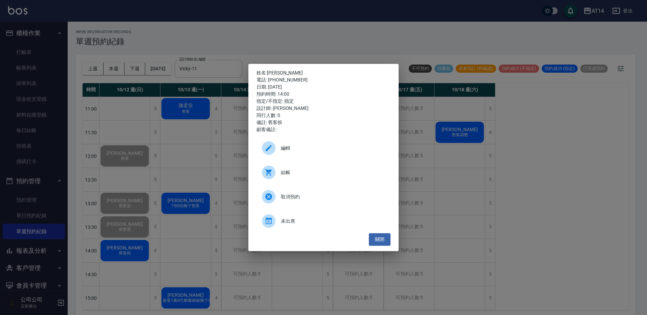
click at [312, 178] on div "結帳" at bounding box center [323, 172] width 134 height 19
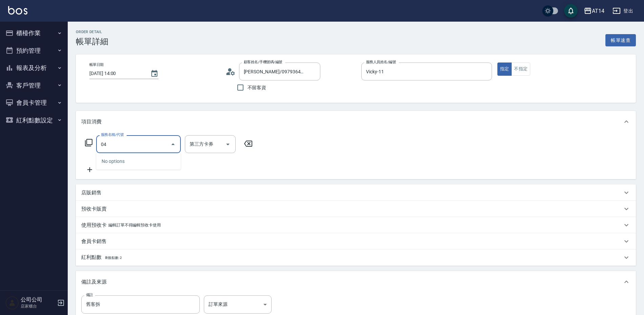
type input "041"
type input "3"
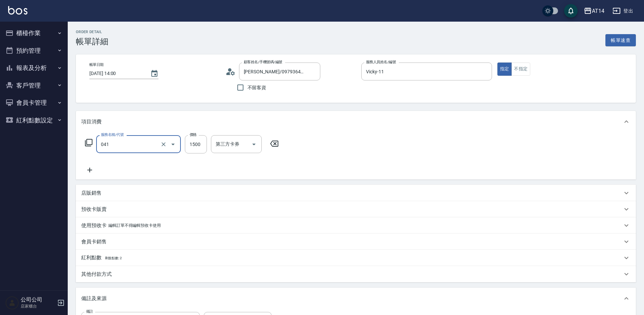
type input "染髮(041)"
type input "0"
type input "2000"
type input "4"
type input "2000"
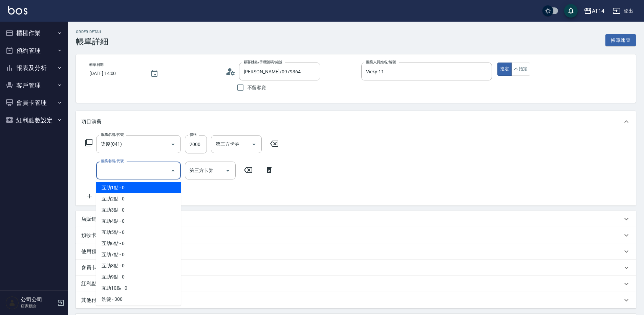
click at [120, 169] on input "服務名稱/代號" at bounding box center [133, 171] width 68 height 12
click at [125, 190] on span "互助1點 - 0" at bounding box center [138, 187] width 85 height 11
type input "互助1點(001)"
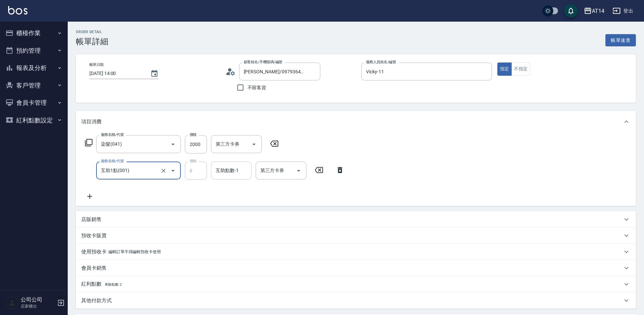
click at [223, 173] on div "互助點數-1 互助點數-1" at bounding box center [231, 171] width 41 height 18
type input "邢語軒-68"
click at [92, 194] on icon at bounding box center [89, 197] width 17 height 8
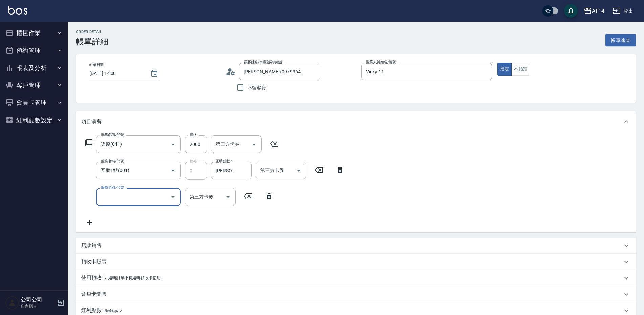
click at [127, 193] on input "服務名稱/代號" at bounding box center [133, 197] width 68 height 12
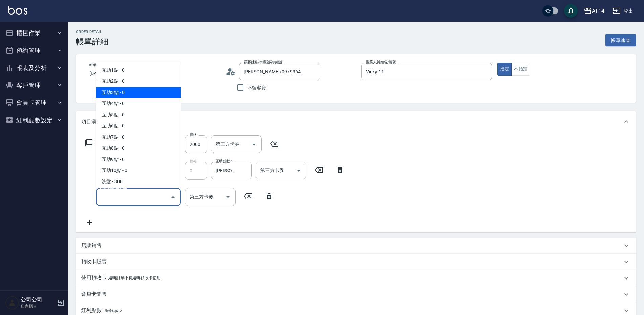
drag, startPoint x: 144, startPoint y: 91, endPoint x: 190, endPoint y: 163, distance: 85.4
click at [144, 92] on span "互助3點 - 0" at bounding box center [138, 92] width 85 height 11
type input "互助3點(003)"
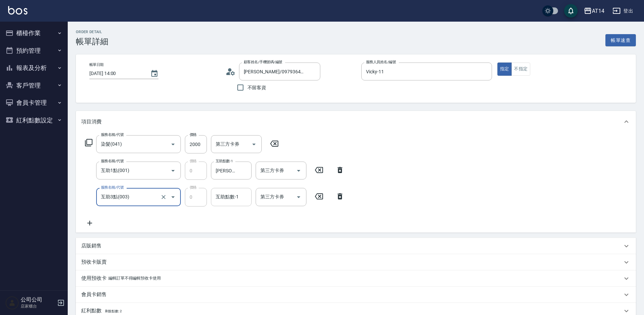
click at [218, 194] on div "互助點數-1 互助點數-1" at bounding box center [231, 197] width 41 height 18
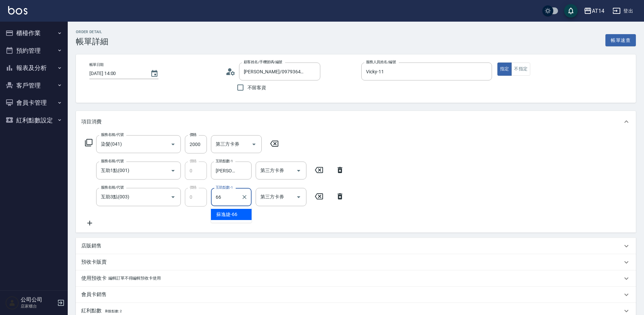
type input "蘇逸婕-66"
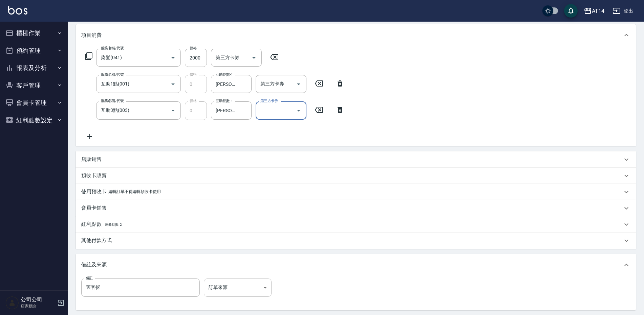
scroll to position [102, 0]
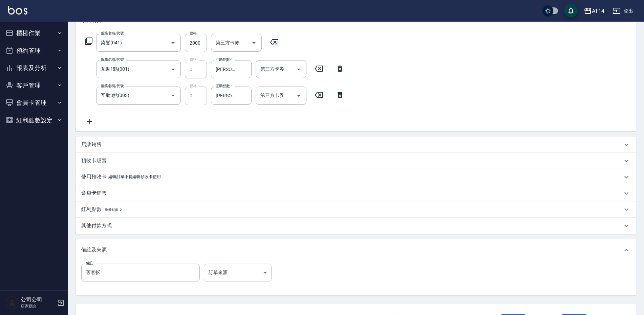
drag, startPoint x: 244, startPoint y: 261, endPoint x: 241, endPoint y: 268, distance: 7.3
click at [243, 264] on div "備註 舊客拆 備註 訂單來源 ​ 訂單來源" at bounding box center [356, 278] width 560 height 35
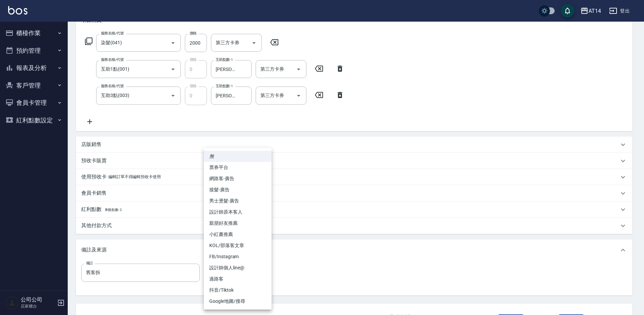
click at [241, 268] on body "AT14 登出 櫃檯作業 打帳單 帳單列表 掛單列表 現金收支登錄 材料自購登錄 每日結帳 排班表 掃碼打卡 預約管理 預約管理 單日預約紀錄 單週預約紀錄 …" at bounding box center [322, 131] width 644 height 467
click at [241, 214] on li "設計師原本客人" at bounding box center [238, 212] width 68 height 11
type input "設計師原本客人"
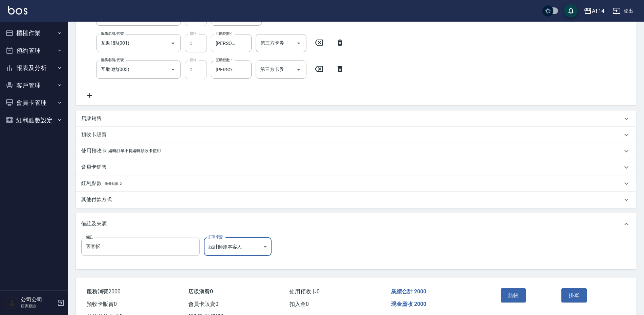
scroll to position [155, 0]
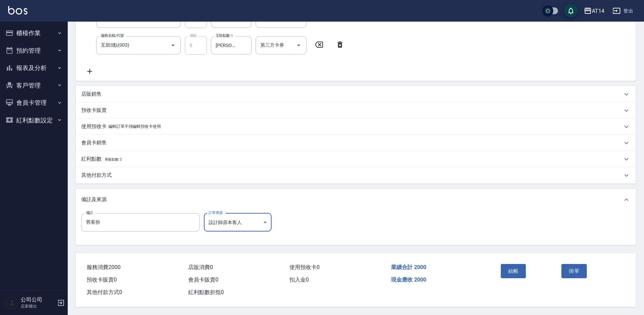
drag, startPoint x: 505, startPoint y: 270, endPoint x: 491, endPoint y: 271, distance: 14.2
click at [506, 270] on button "結帳" at bounding box center [512, 271] width 25 height 14
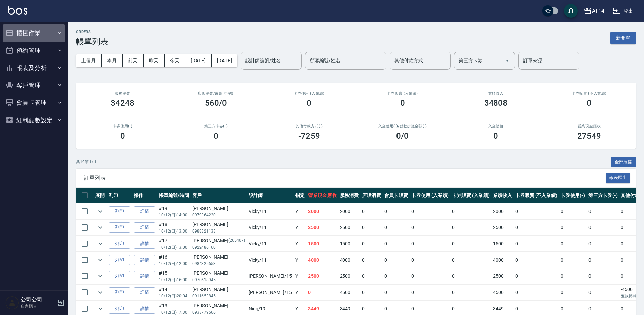
drag, startPoint x: 40, startPoint y: 34, endPoint x: 41, endPoint y: 60, distance: 25.4
click at [41, 35] on button "櫃檯作業" at bounding box center [34, 33] width 62 height 18
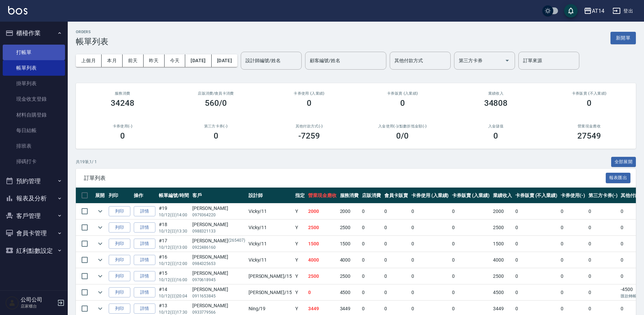
click at [43, 56] on link "打帳單" at bounding box center [34, 53] width 62 height 16
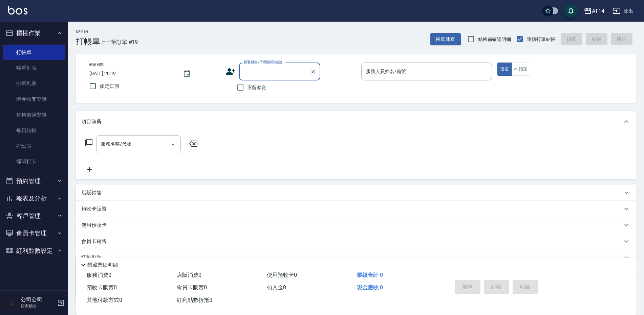
click at [257, 67] on input "顧客姓名/手機號碼/編號" at bounding box center [274, 72] width 65 height 12
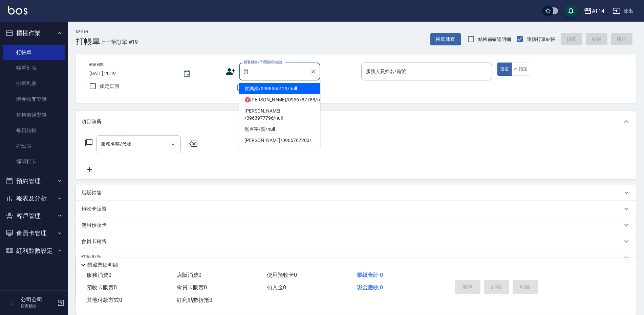
click at [265, 85] on li "賀媽媽/0988565123/null" at bounding box center [279, 88] width 81 height 11
type input "賀媽媽/0988565123/null"
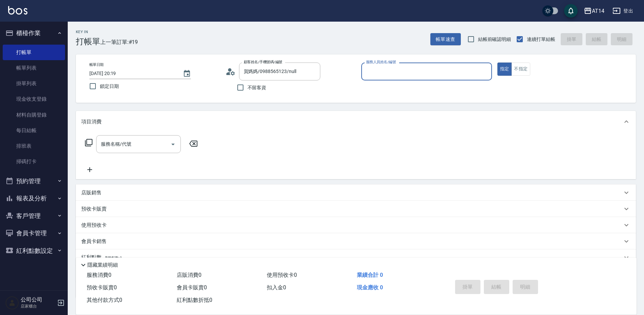
type input "Vicky-11"
click at [405, 77] on input "Vicky-11" at bounding box center [421, 72] width 114 height 12
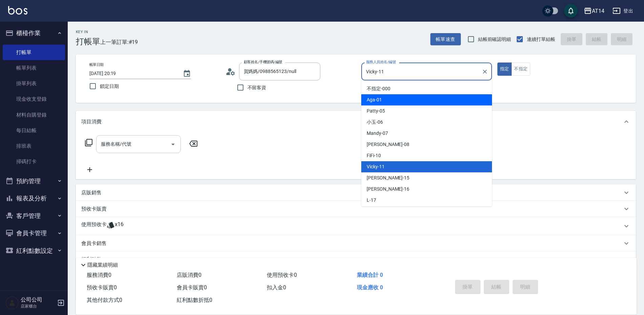
click at [147, 141] on input "服務名稱/代號" at bounding box center [133, 144] width 68 height 12
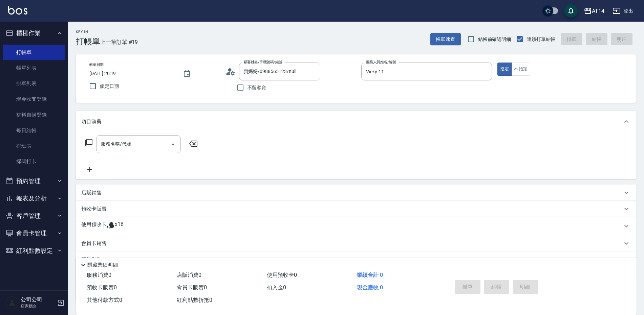
drag, startPoint x: 236, startPoint y: 167, endPoint x: 199, endPoint y: 199, distance: 48.4
click at [233, 170] on div "服務名稱/代號 服務名稱/代號" at bounding box center [356, 156] width 560 height 47
click at [149, 228] on div "使用預收卡 x16" at bounding box center [351, 226] width 541 height 10
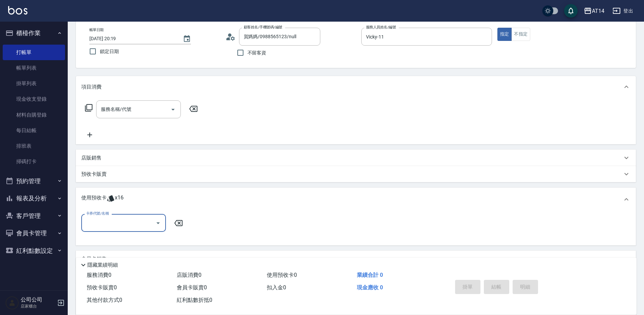
scroll to position [68, 0]
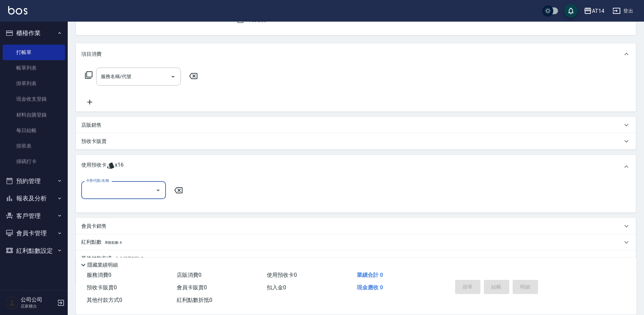
click at [135, 189] on input "卡券代號/名稱" at bounding box center [118, 190] width 68 height 12
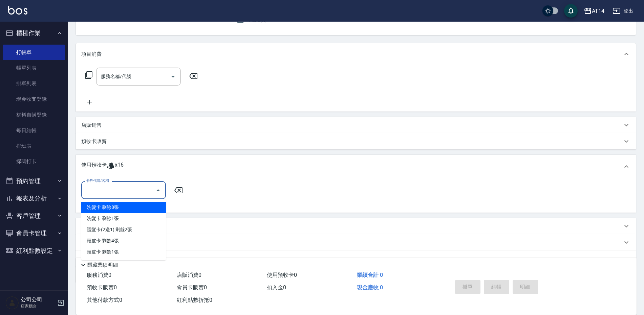
click at [131, 208] on div "洗髮卡 剩餘8張" at bounding box center [123, 207] width 85 height 11
type input "洗髮卡"
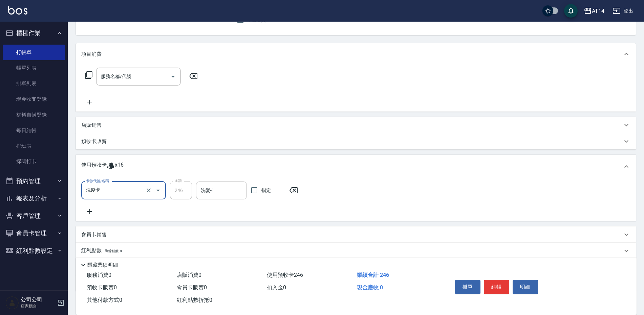
click at [211, 194] on input "洗髮-1" at bounding box center [221, 191] width 45 height 12
type input "蘇逸婕-66"
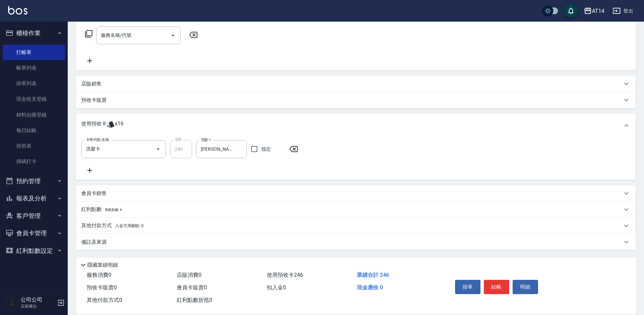
click at [243, 247] on div "備註及來源" at bounding box center [356, 242] width 560 height 16
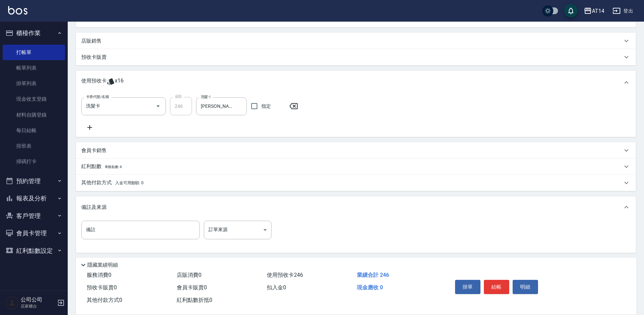
scroll to position [155, 0]
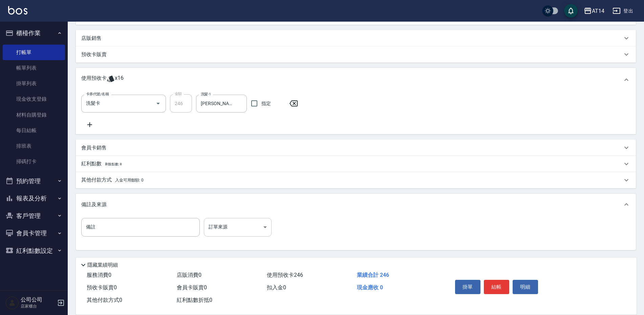
click at [234, 232] on body "AT14 登出 櫃檯作業 打帳單 帳單列表 掛單列表 現金收支登錄 材料自購登錄 每日結帳 排班表 掃碼打卡 預約管理 預約管理 單日預約紀錄 單週預約紀錄 …" at bounding box center [322, 80] width 644 height 470
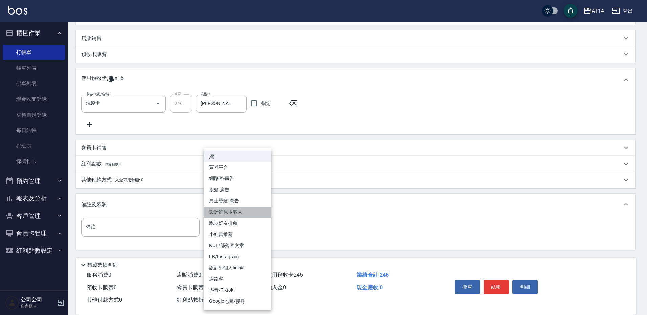
click at [250, 217] on li "設計師原本客人" at bounding box center [238, 212] width 68 height 11
type input "設計師原本客人"
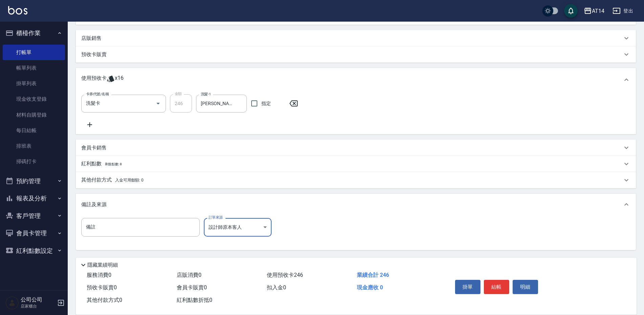
drag, startPoint x: 495, startPoint y: 283, endPoint x: 475, endPoint y: 282, distance: 20.3
click at [495, 283] on button "結帳" at bounding box center [496, 287] width 25 height 14
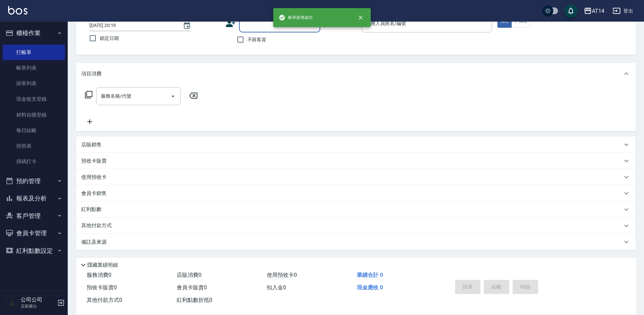
scroll to position [0, 0]
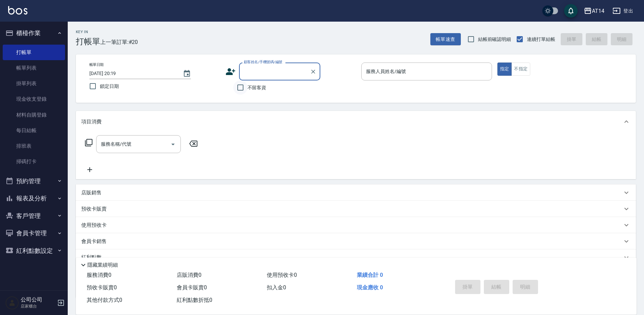
click at [241, 91] on input "不留客資" at bounding box center [240, 88] width 14 height 14
checkbox input "true"
click at [394, 75] on input "服務人員姓名/編號" at bounding box center [426, 72] width 125 height 12
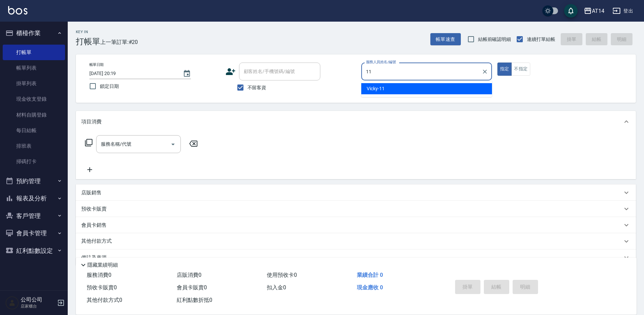
type input "Vicky-11"
type button "true"
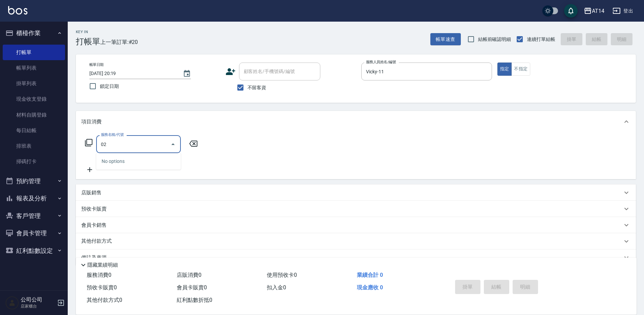
type input "022"
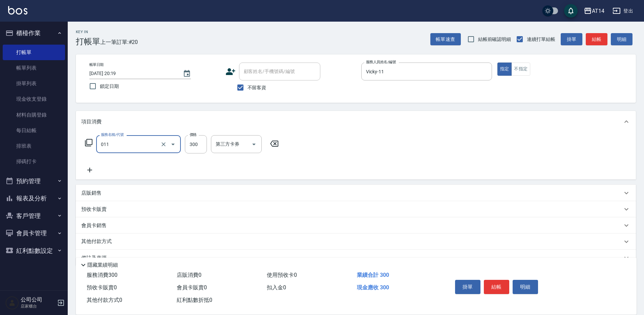
type input "洗髮(011)"
type input "600"
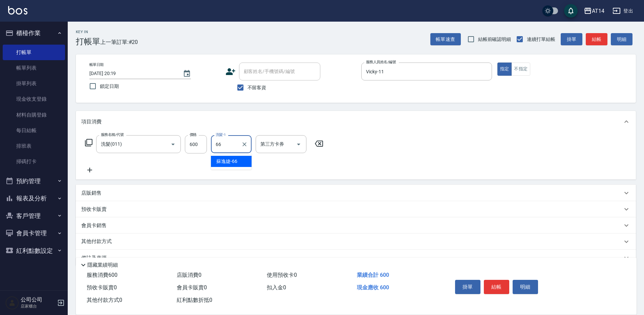
type input "蘇逸婕-66"
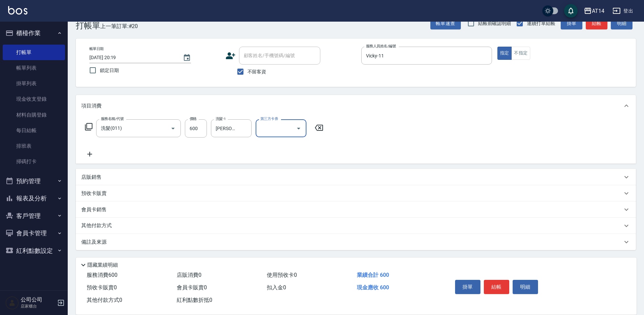
click at [225, 241] on div "備註及來源" at bounding box center [351, 242] width 541 height 7
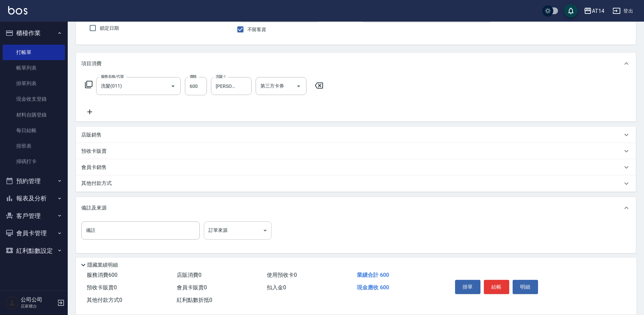
scroll to position [59, 0]
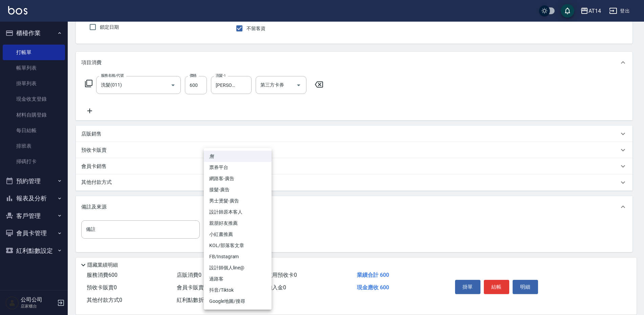
click at [268, 235] on body "AT14 登出 櫃檯作業 打帳單 帳單列表 掛單列表 現金收支登錄 材料自購登錄 每日結帳 排班表 掃碼打卡 預約管理 預約管理 單日預約紀錄 單週預約紀錄 …" at bounding box center [322, 129] width 644 height 377
click at [261, 215] on li "設計師原本客人" at bounding box center [238, 212] width 68 height 11
type input "設計師原本客人"
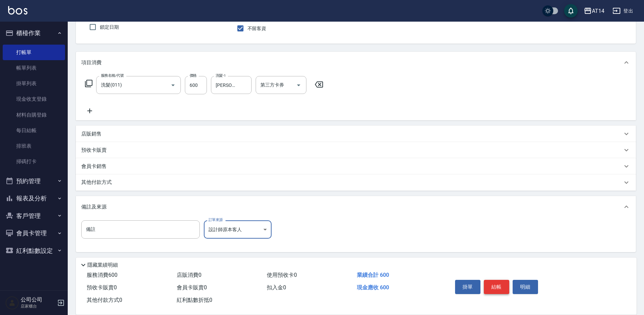
click at [489, 286] on button "結帳" at bounding box center [496, 287] width 25 height 14
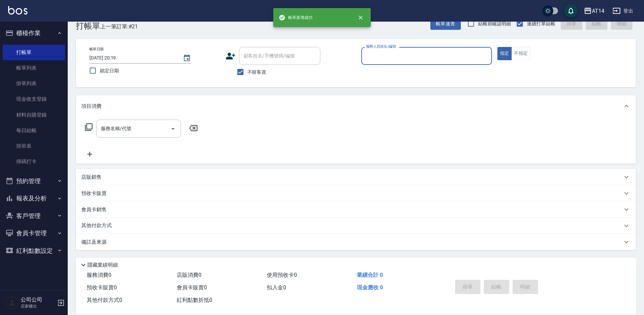
scroll to position [16, 0]
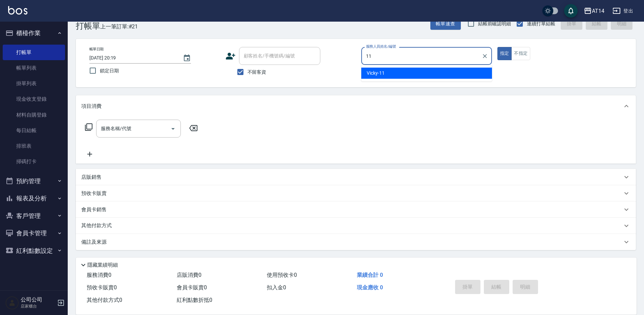
type input "Vicky-11"
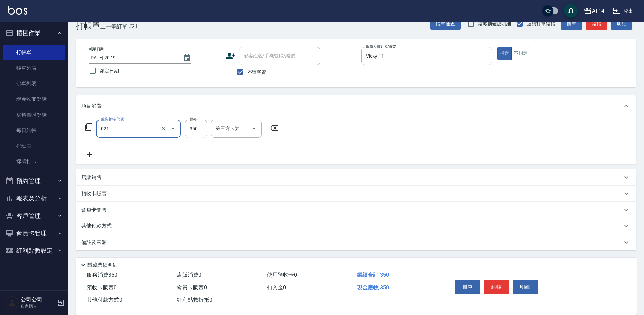
type input "剪髮(021)"
type input "800"
click at [143, 244] on div "備註及來源" at bounding box center [351, 242] width 541 height 7
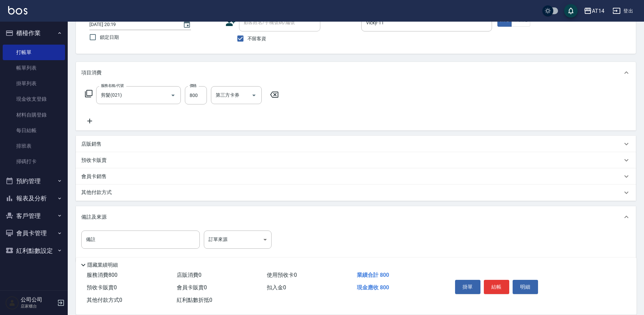
scroll to position [61, 0]
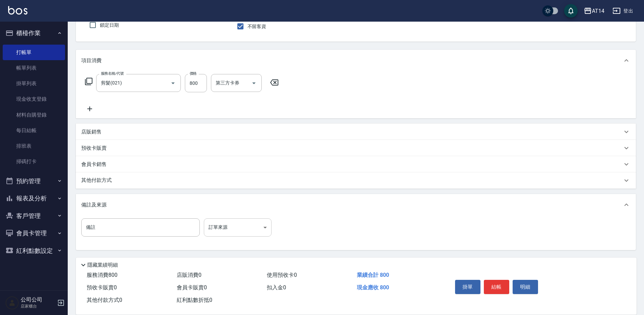
click at [217, 224] on body "AT14 登出 櫃檯作業 打帳單 帳單列表 掛單列表 現金收支登錄 材料自購登錄 每日結帳 排班表 掃碼打卡 預約管理 預約管理 單日預約紀錄 單週預約紀錄 …" at bounding box center [322, 127] width 644 height 377
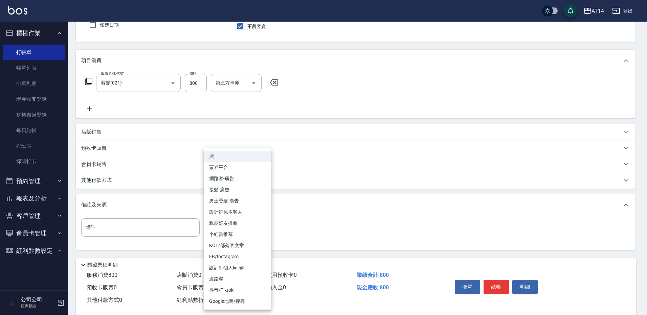
click at [234, 214] on li "設計師原本客人" at bounding box center [238, 212] width 68 height 11
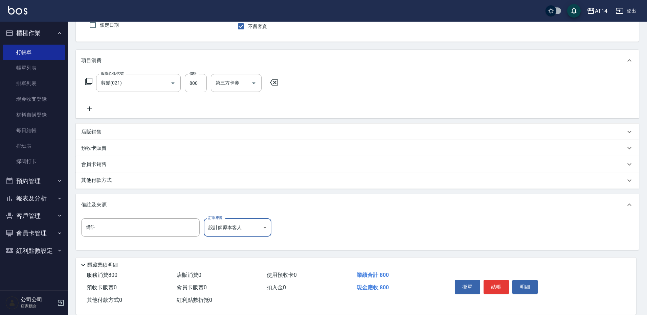
type input "設計師原本客人"
drag, startPoint x: 498, startPoint y: 286, endPoint x: 479, endPoint y: 287, distance: 18.3
click at [495, 288] on button "結帳" at bounding box center [496, 287] width 25 height 14
type input "2025/10/12 20:20"
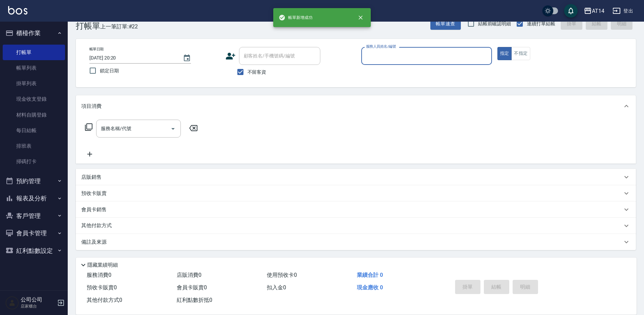
scroll to position [16, 0]
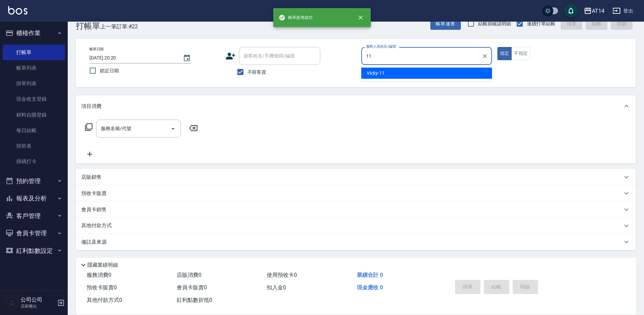
type input "Vicky-11"
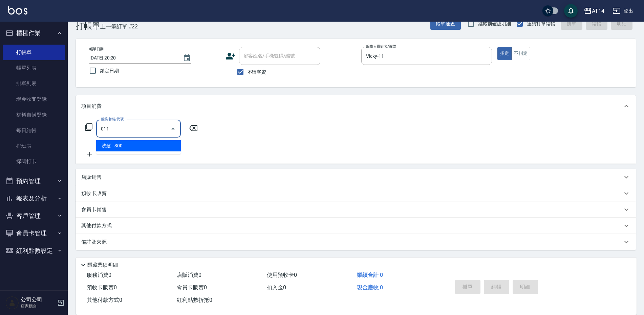
type input "洗髮(011)"
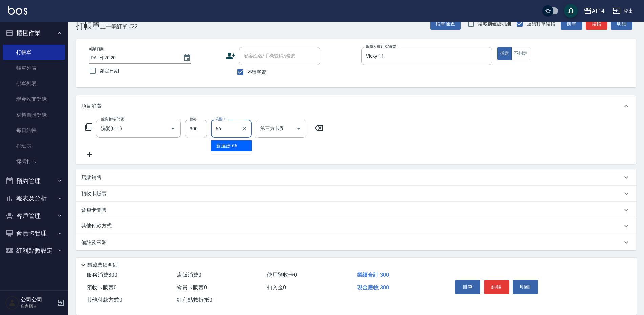
type input "蘇逸婕-66"
drag, startPoint x: 230, startPoint y: 242, endPoint x: 233, endPoint y: 239, distance: 3.8
click at [231, 242] on div "備註及來源" at bounding box center [351, 242] width 541 height 7
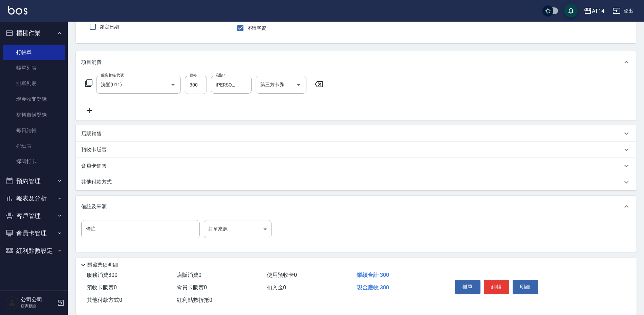
scroll to position [61, 0]
click at [244, 226] on body "AT14 登出 櫃檯作業 打帳單 帳單列表 掛單列表 現金收支登錄 材料自購登錄 每日結帳 排班表 掃碼打卡 預約管理 預約管理 單日預約紀錄 單週預約紀錄 …" at bounding box center [322, 127] width 644 height 377
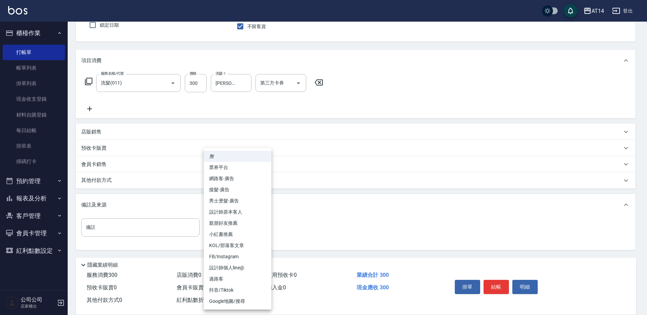
click at [255, 215] on li "設計師原本客人" at bounding box center [238, 212] width 68 height 11
type input "設計師原本客人"
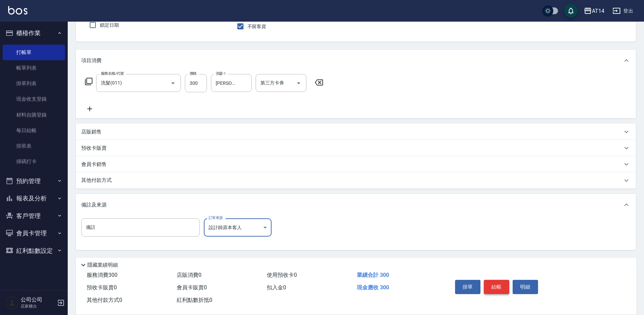
click at [502, 281] on button "結帳" at bounding box center [496, 287] width 25 height 14
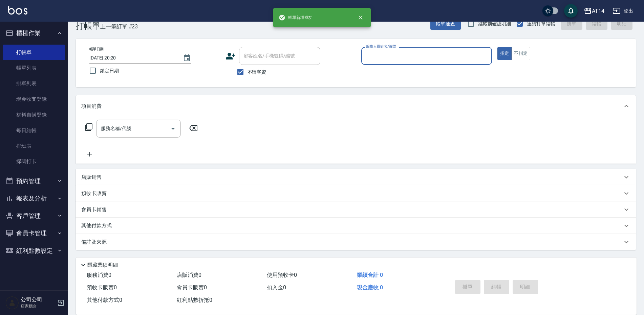
scroll to position [16, 0]
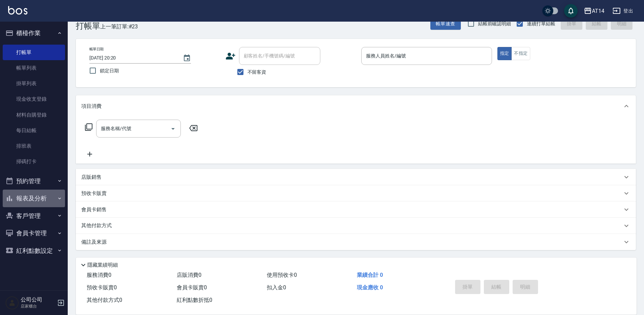
click at [40, 199] on button "報表及分析" at bounding box center [34, 199] width 62 height 18
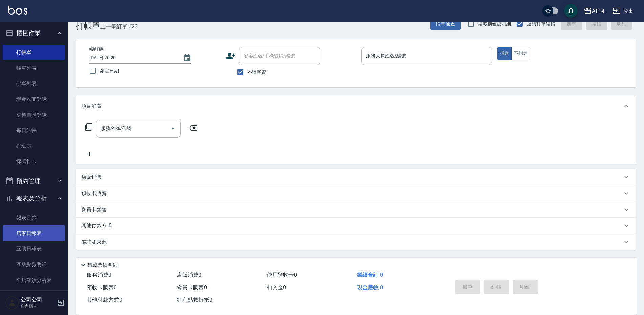
click at [47, 234] on link "店家日報表" at bounding box center [34, 234] width 62 height 16
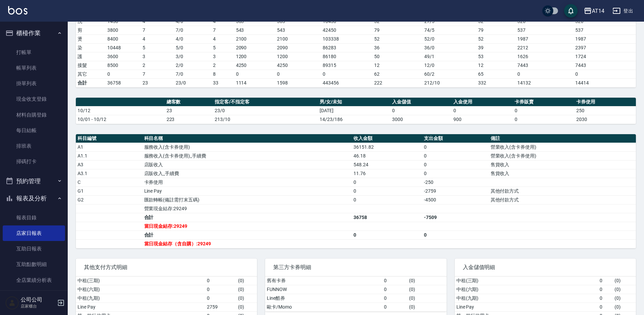
scroll to position [135, 0]
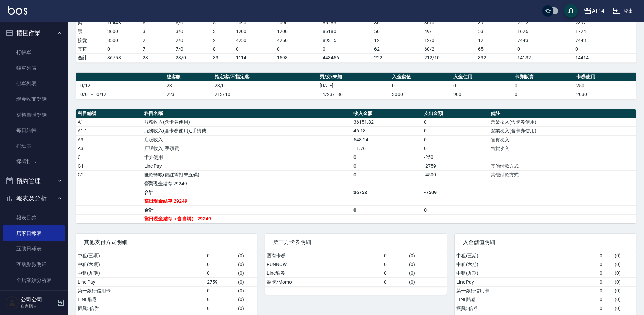
click at [33, 180] on button "預約管理" at bounding box center [34, 182] width 62 height 18
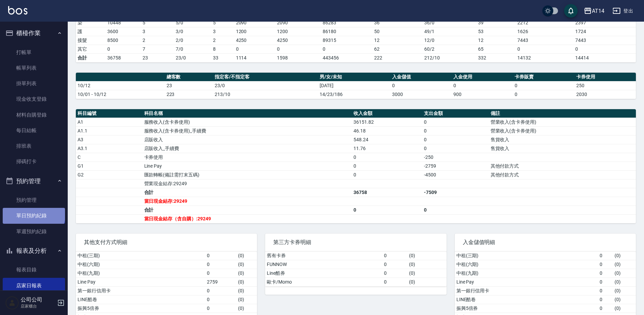
click at [33, 214] on link "單日預約紀錄" at bounding box center [34, 216] width 62 height 16
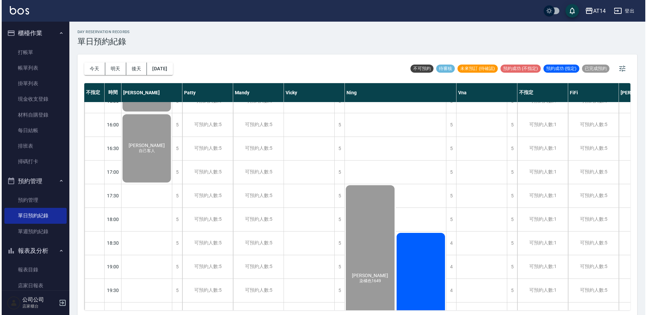
scroll to position [237, 0]
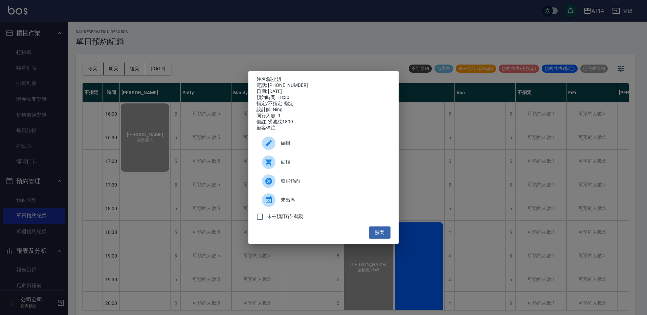
click at [286, 165] on span "結帳" at bounding box center [333, 162] width 104 height 7
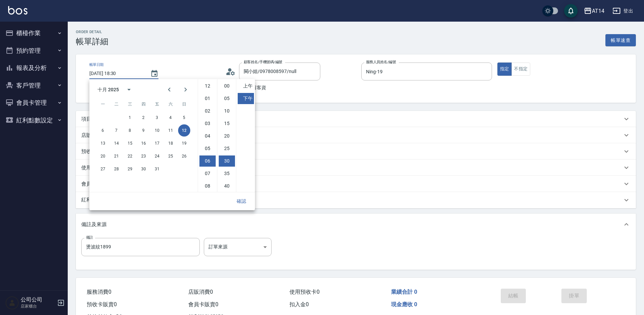
scroll to position [38, 0]
click at [103, 144] on button "13" at bounding box center [103, 143] width 12 height 12
type input "[DATE] 18:30"
click at [243, 198] on button "確認" at bounding box center [241, 201] width 22 height 13
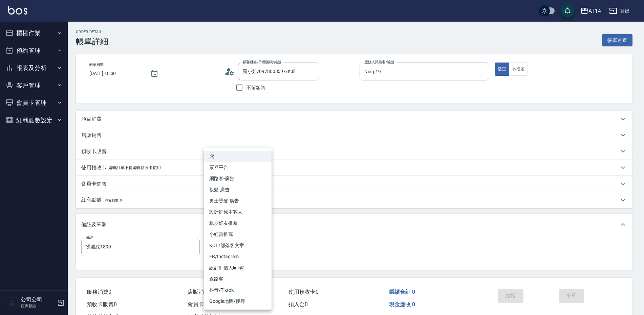
drag, startPoint x: 229, startPoint y: 243, endPoint x: 244, endPoint y: 208, distance: 37.4
click at [229, 242] on body "AT14 登出 櫃檯作業 打帳單 帳單列表 掛單列表 現金收支登錄 材料自購登錄 每日結帳 排班表 掃碼打卡 預約管理 預約管理 單日預約紀錄 單週預約紀錄 …" at bounding box center [322, 170] width 644 height 340
click at [235, 182] on li "網路客-廣告" at bounding box center [238, 178] width 68 height 11
type input "網路客-廣告"
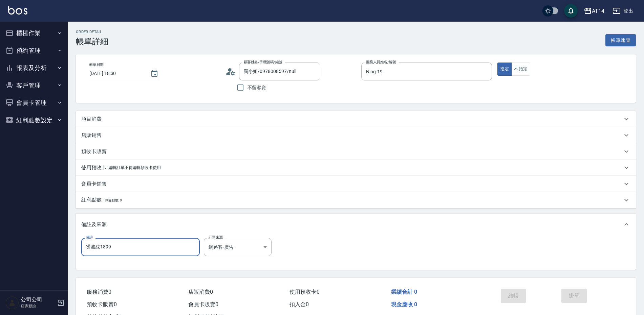
drag, startPoint x: 140, startPoint y: 242, endPoint x: 5, endPoint y: 247, distance: 134.8
click at [5, 247] on div "AT14 登出 櫃檯作業 打帳單 帳單列表 掛單列表 現金收支登錄 材料自購登錄 每日結帳 排班表 掃碼打卡 預約管理 預約管理 單日預約紀錄 單週預約紀錄 …" at bounding box center [322, 170] width 644 height 340
click at [140, 114] on div "項目消費" at bounding box center [356, 119] width 560 height 16
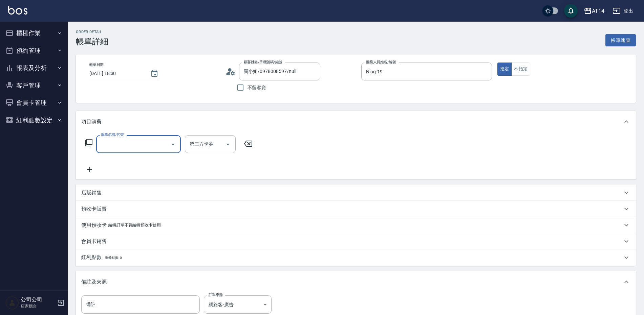
scroll to position [0, 0]
click at [143, 144] on input "服務名稱/代號" at bounding box center [133, 144] width 68 height 12
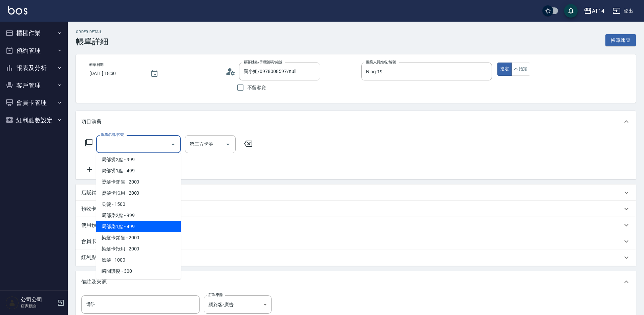
scroll to position [203, 0]
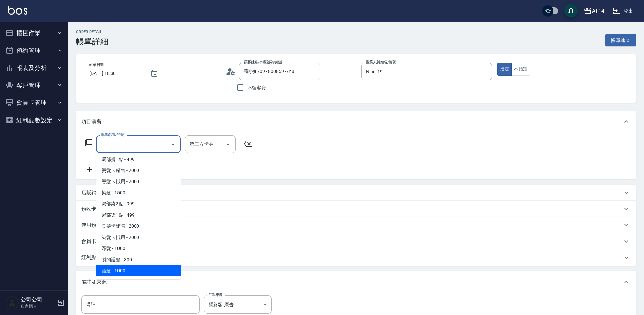
click at [130, 267] on span "護髮 - 1000" at bounding box center [138, 271] width 85 height 11
type input "護髮(051)"
type input "2"
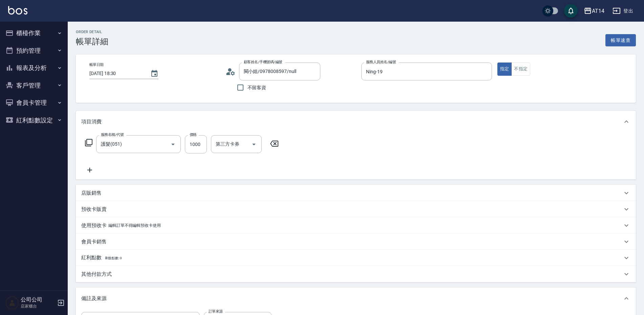
click at [90, 170] on icon at bounding box center [89, 170] width 17 height 8
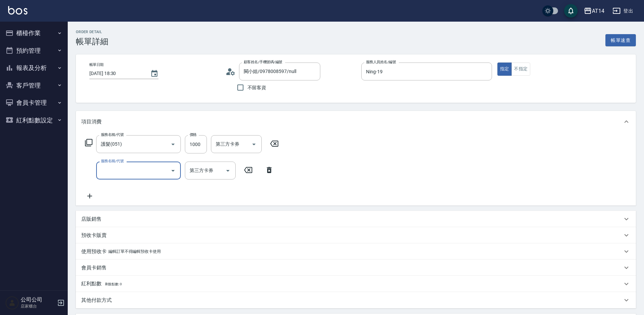
click at [119, 181] on div "服務名稱/代號 護髮(051) 服務名稱/代號 價格 1000 價格 第三方卡券 第三方卡券 服務名稱/代號 服務名稱/代號 第三方卡券 第三方卡券" at bounding box center [181, 167] width 201 height 65
click at [119, 177] on div "服務名稱/代號" at bounding box center [138, 171] width 85 height 18
type input "051"
type input "4"
type input "2"
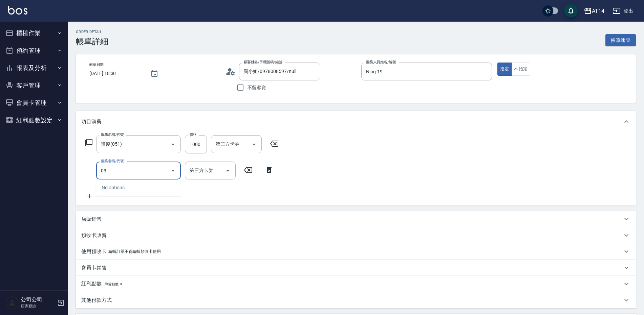
type input "031"
type input "5"
type input "燙髮(031)"
click at [153, 192] on div "服務名稱/代號 護髮(051) 服務名稱/代號 價格 1000 價格 第三方卡券 第三方卡券 服務名稱/代號 燙髮(031) 服務名稱/代號 價格 1500 …" at bounding box center [192, 167] width 222 height 65
click at [201, 170] on input "1500" at bounding box center [196, 171] width 22 height 18
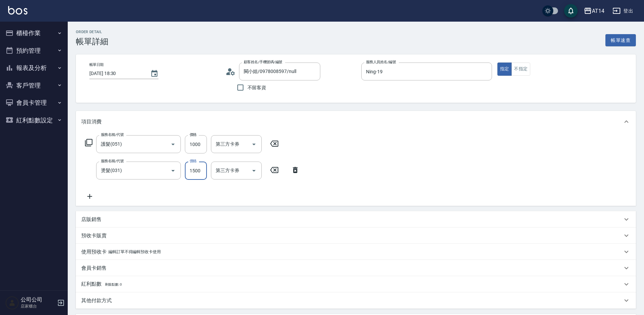
type input "1"
type input "2"
type input "1299"
type input "5"
type input "1299"
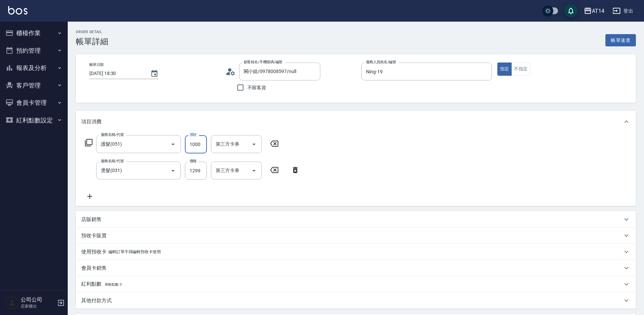
click at [199, 142] on input "1000" at bounding box center [196, 144] width 22 height 18
type input "1"
type input "3"
type input "1800"
type input "6"
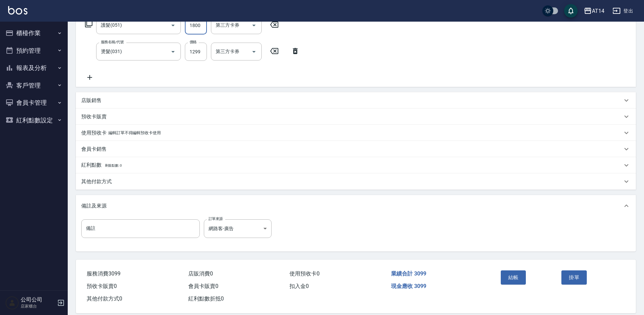
scroll to position [129, 0]
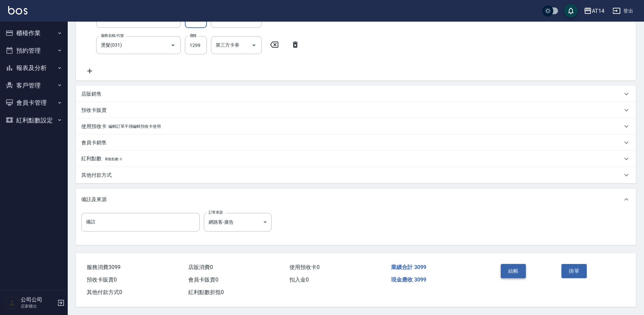
type input "1800"
click at [520, 266] on button "結帳" at bounding box center [512, 271] width 25 height 14
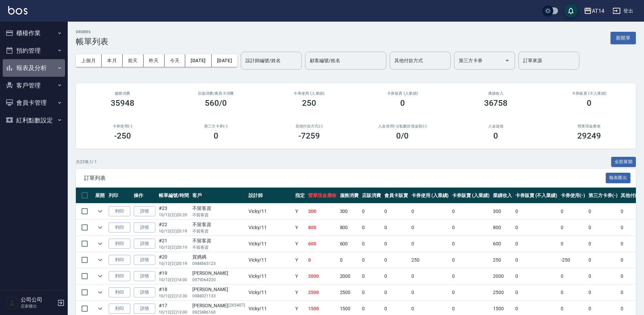
click at [45, 71] on button "報表及分析" at bounding box center [34, 68] width 62 height 18
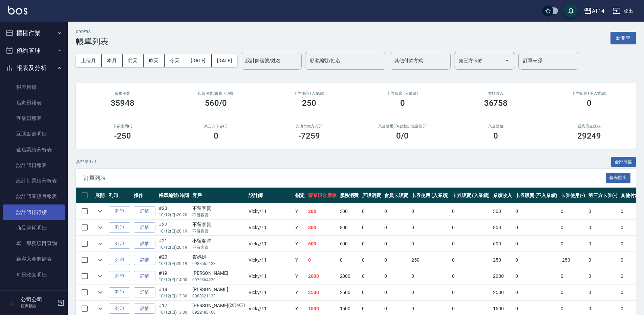
click at [52, 210] on link "設計師排行榜" at bounding box center [34, 213] width 62 height 16
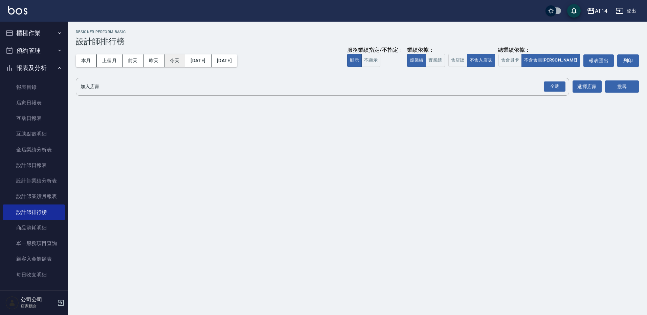
click at [174, 58] on button "今天" at bounding box center [174, 60] width 21 height 13
click at [552, 92] on div "全選" at bounding box center [555, 87] width 22 height 10
click at [625, 89] on button "搜尋" at bounding box center [622, 87] width 34 height 13
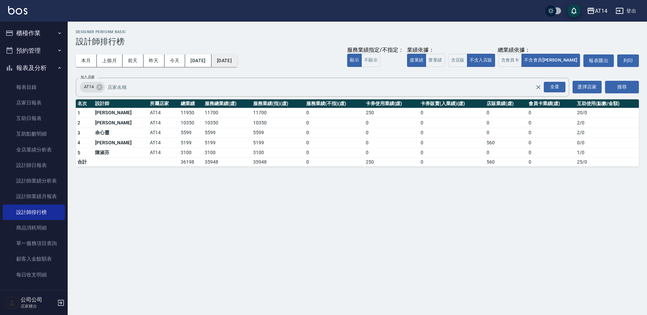
click at [234, 58] on button "[DATE]" at bounding box center [224, 60] width 26 height 13
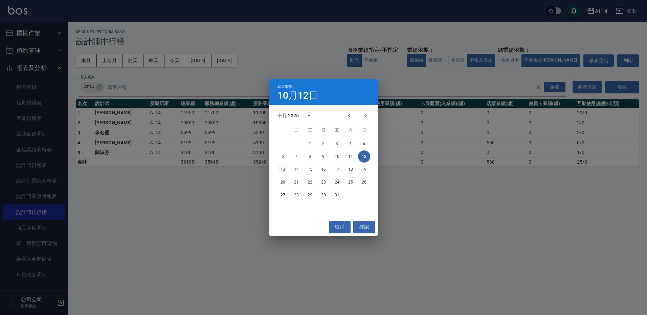
click at [280, 168] on button "13" at bounding box center [283, 169] width 12 height 12
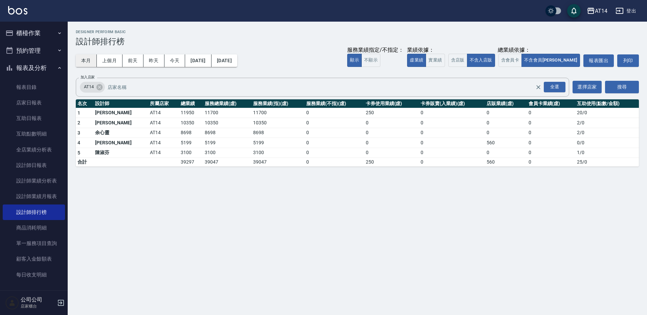
click at [89, 60] on button "本月" at bounding box center [86, 60] width 21 height 13
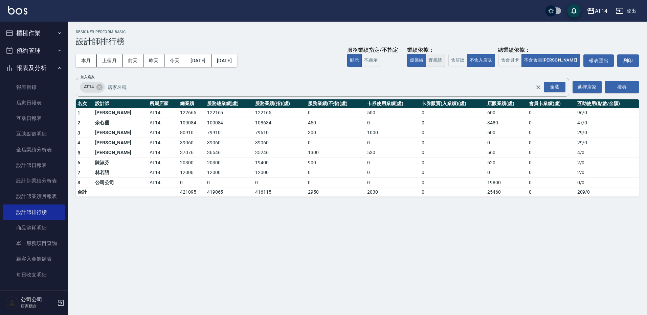
click at [445, 60] on button "實業績" at bounding box center [435, 60] width 19 height 13
click at [426, 59] on button "虛業績" at bounding box center [416, 60] width 19 height 13
